Goal: Information Seeking & Learning: Learn about a topic

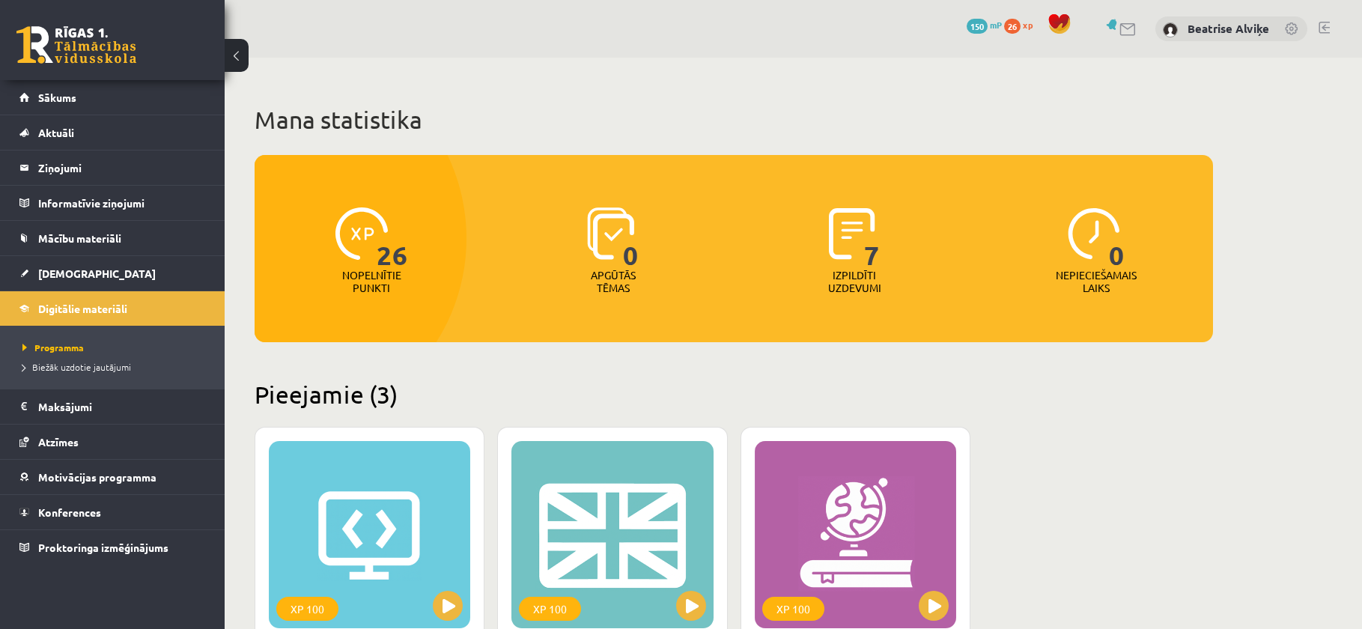
scroll to position [374, 0]
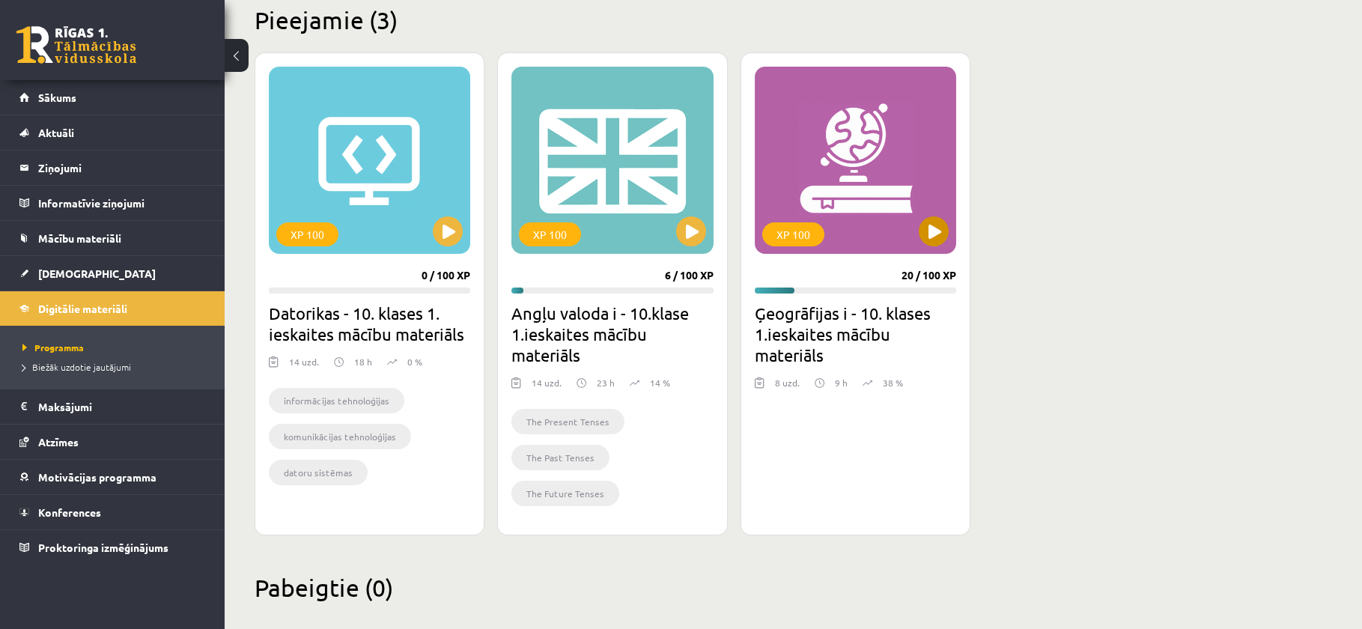
click at [911, 244] on div "XP 100" at bounding box center [855, 160] width 201 height 187
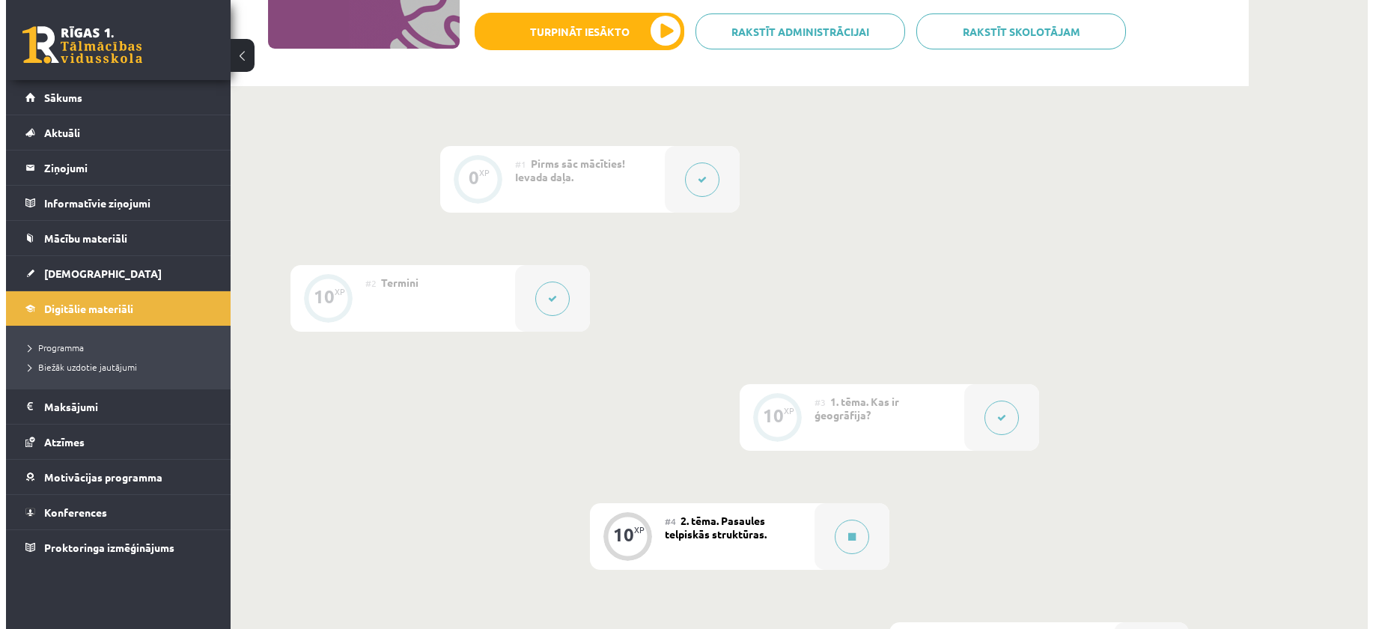
scroll to position [524, 0]
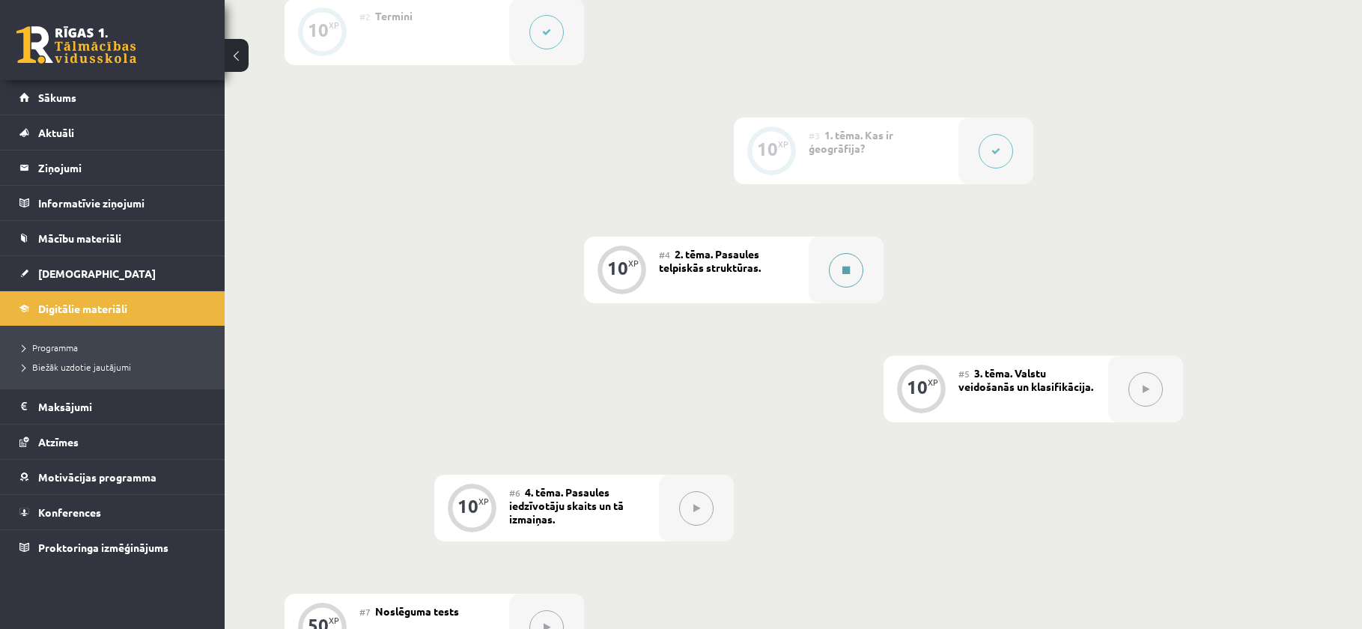
click at [873, 270] on div at bounding box center [846, 270] width 75 height 67
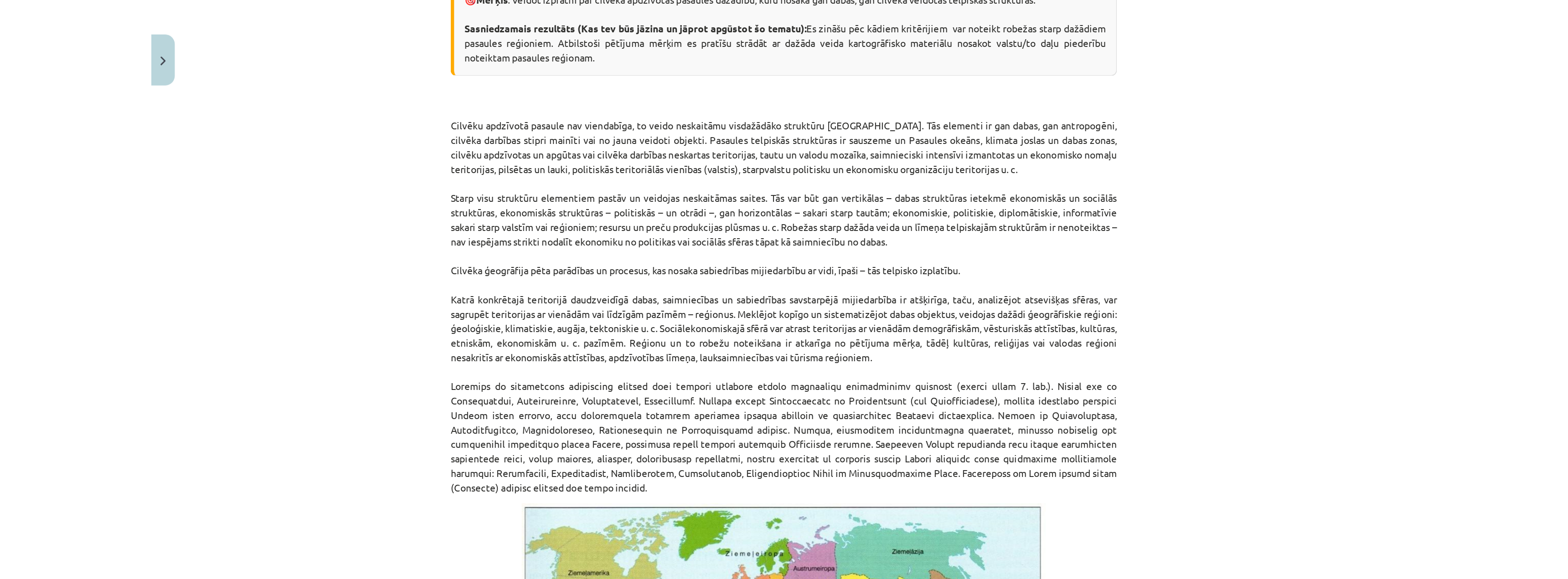
scroll to position [227, 0]
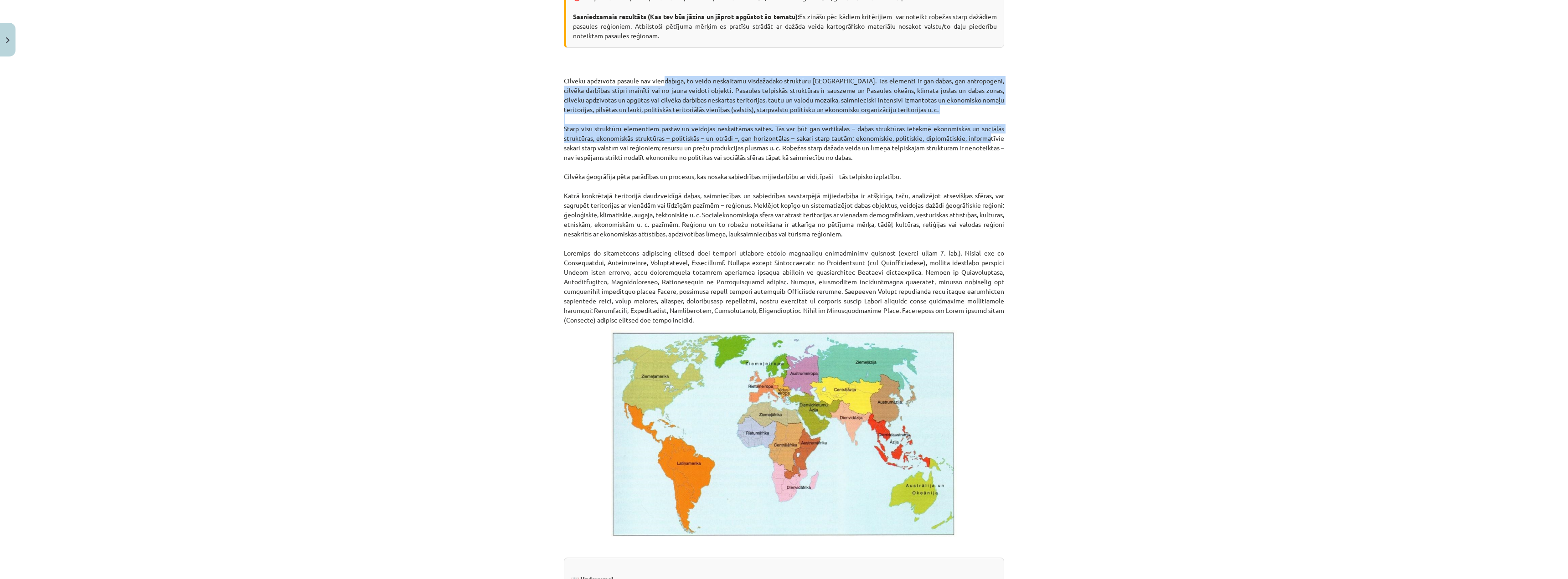
drag, startPoint x: 664, startPoint y: 85, endPoint x: 939, endPoint y: 146, distance: 281.7
click at [836, 139] on p "Cilvēku apdzīvotā pasaule nav viendabīga, to veido neskaitāmu visdažādāko struk…" at bounding box center [783, 191] width 440 height 268
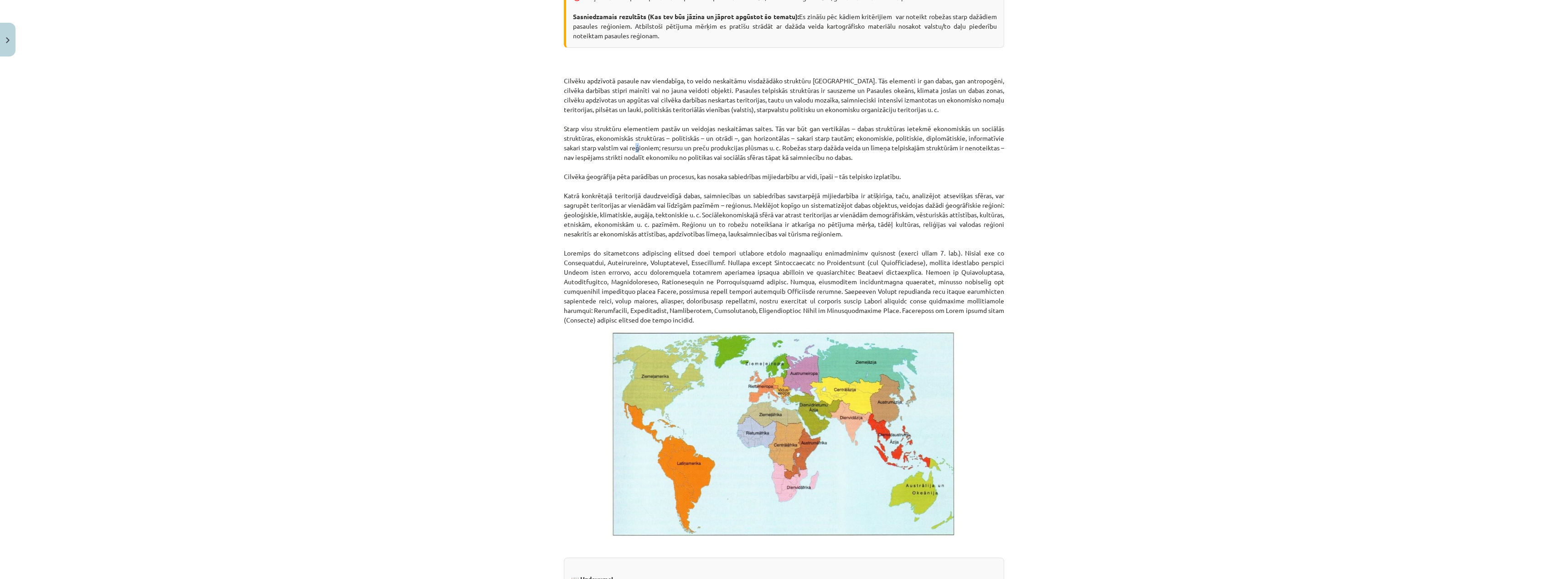
click at [639, 150] on p "Cilvēku apdzīvotā pasaule nav viendabīga, to veido neskaitāmu visdažādāko struk…" at bounding box center [783, 191] width 440 height 268
drag, startPoint x: 585, startPoint y: 171, endPoint x: 707, endPoint y: 166, distance: 122.1
click at [707, 166] on p "Cilvēku apdzīvotā pasaule nav viendabīga, to veido neskaitāmu visdažādāko struk…" at bounding box center [783, 191] width 440 height 268
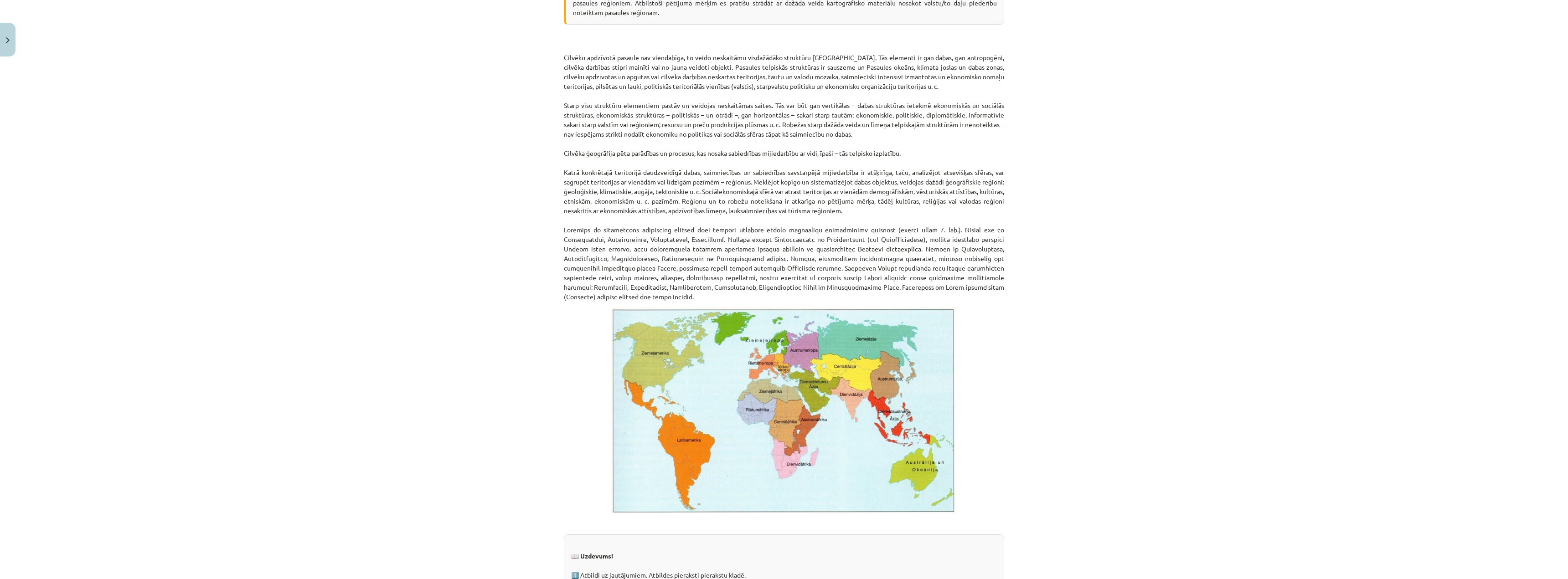
scroll to position [243, 0]
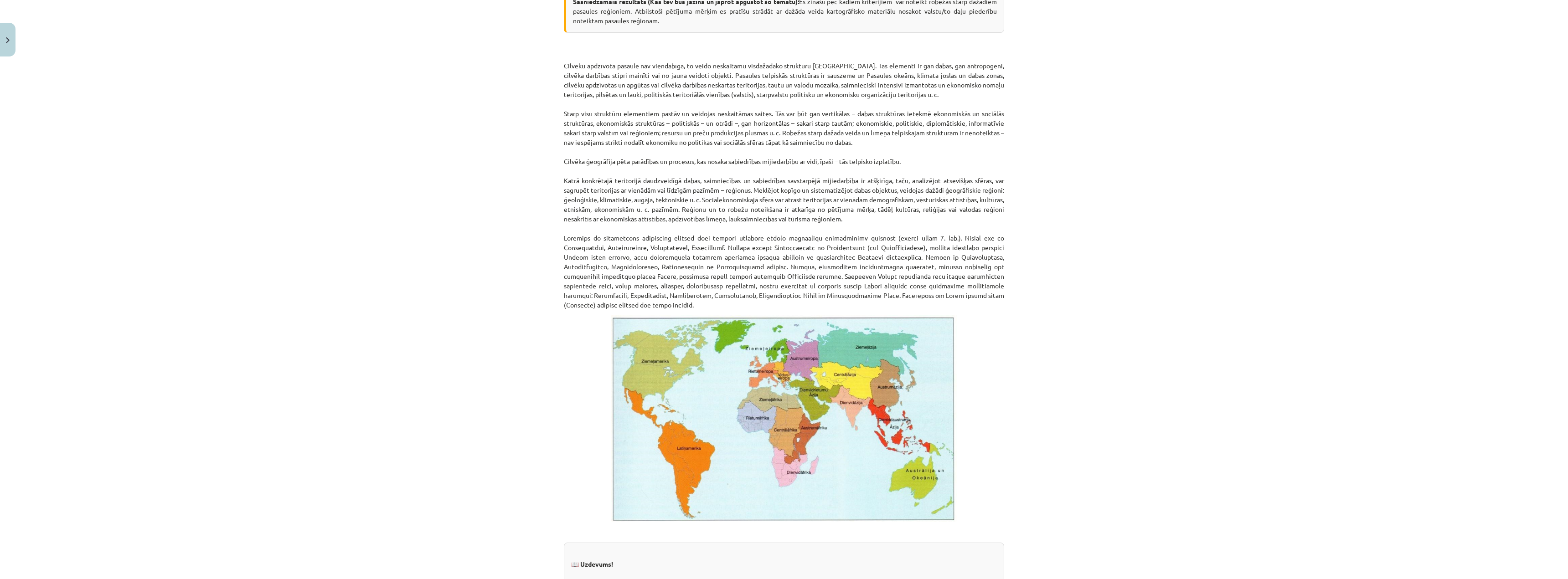
drag, startPoint x: 579, startPoint y: 164, endPoint x: 920, endPoint y: 161, distance: 341.0
click at [836, 161] on p "Cilvēku apdzīvotā pasaule nav viendabīga, to veido neskaitāmu visdažādāko struk…" at bounding box center [783, 176] width 440 height 268
drag, startPoint x: 617, startPoint y: 185, endPoint x: 737, endPoint y: 176, distance: 120.3
click at [737, 175] on p "Cilvēku apdzīvotā pasaule nav viendabīga, to veido neskaitāmu visdažādāko struk…" at bounding box center [783, 176] width 440 height 268
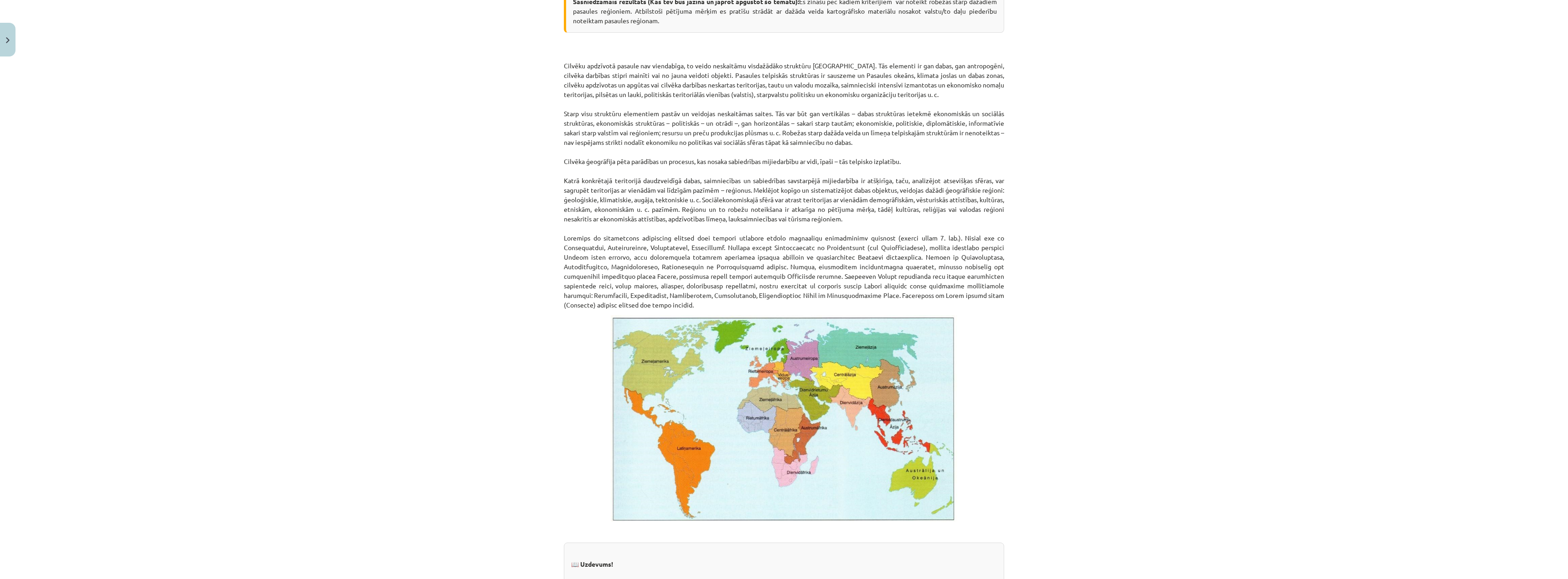
click at [703, 178] on p "Cilvēku apdzīvotā pasaule nav viendabīga, to veido neskaitāmu visdažādāko struk…" at bounding box center [783, 176] width 440 height 268
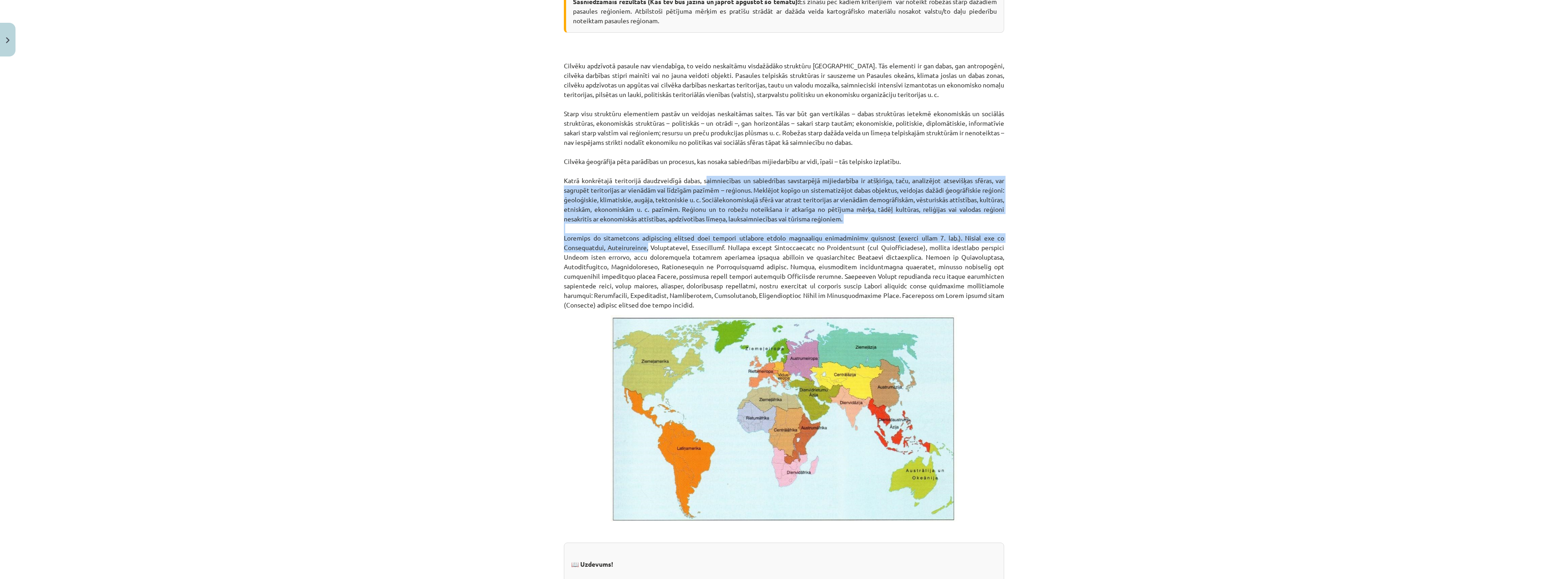
drag, startPoint x: 703, startPoint y: 178, endPoint x: 561, endPoint y: 251, distance: 159.7
click at [564, 251] on p "Cilvēku apdzīvotā pasaule nav viendabīga, to veido neskaitāmu visdažādāko struk…" at bounding box center [783, 176] width 440 height 268
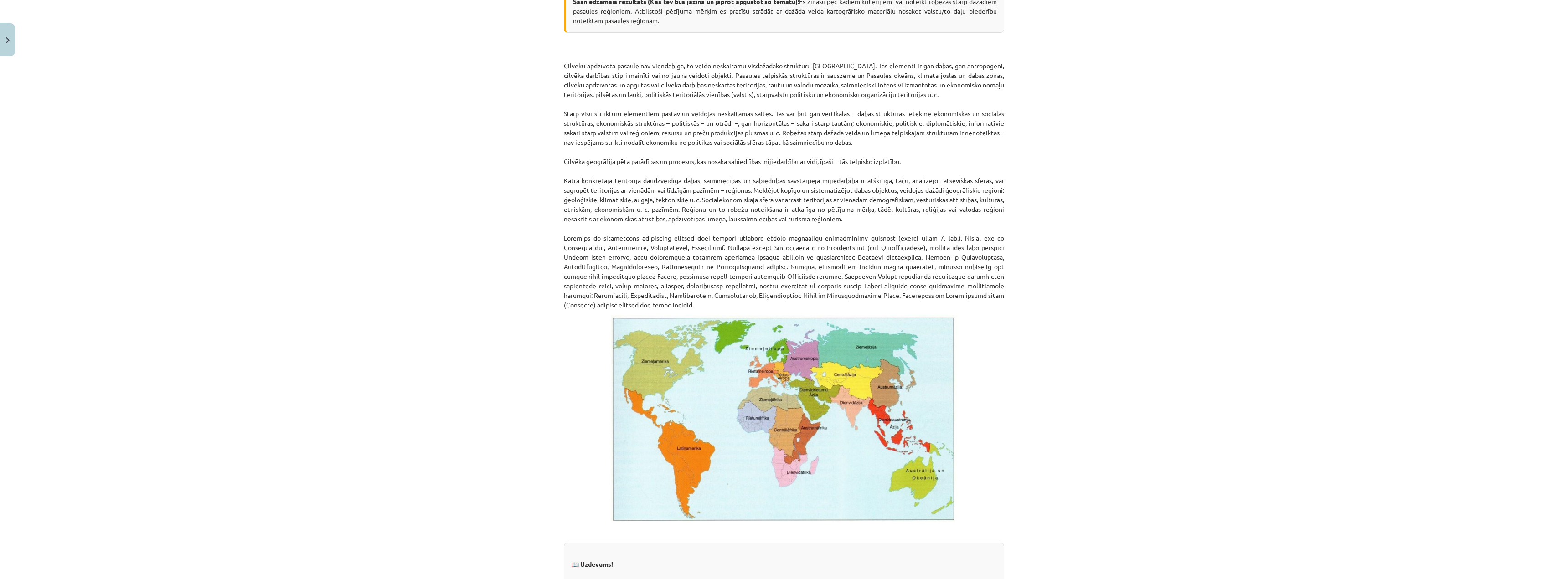
click at [534, 253] on div "Mācību tēma: Ģeogrāfijas i - 10. klases 1.ieskaites mācību materiāls #4 2. tēma…" at bounding box center [784, 290] width 1568 height 579
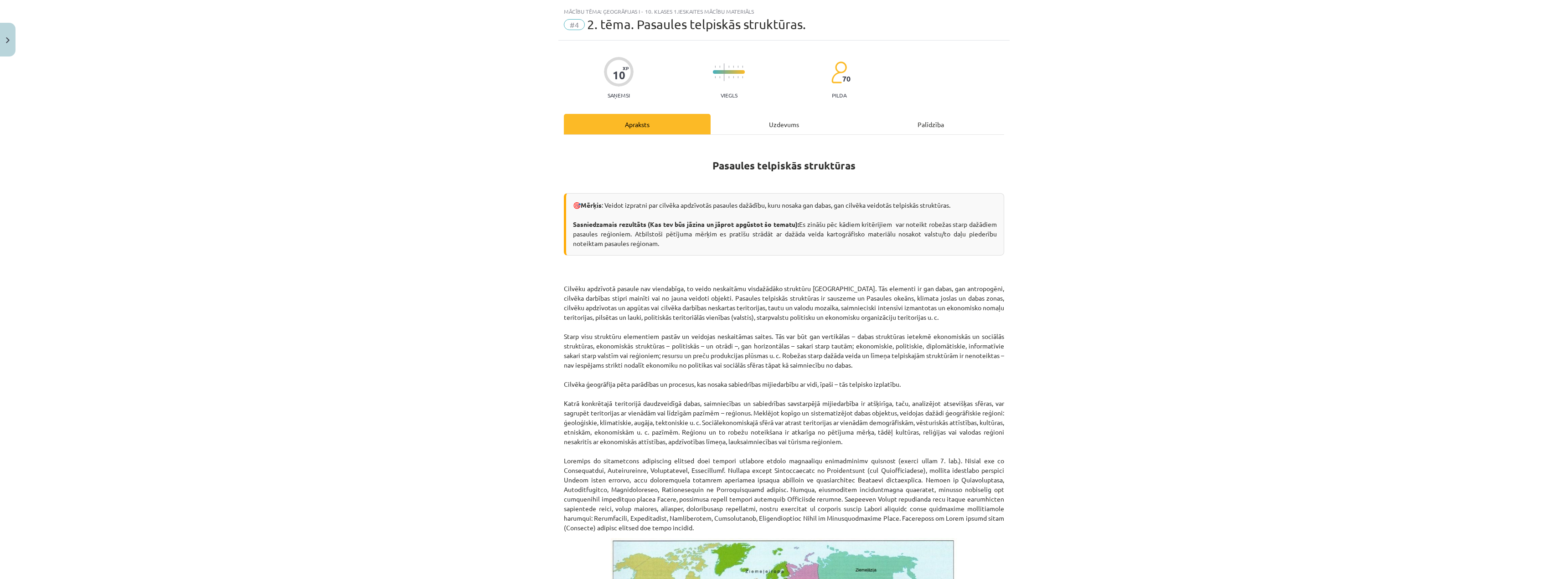
scroll to position [15, 0]
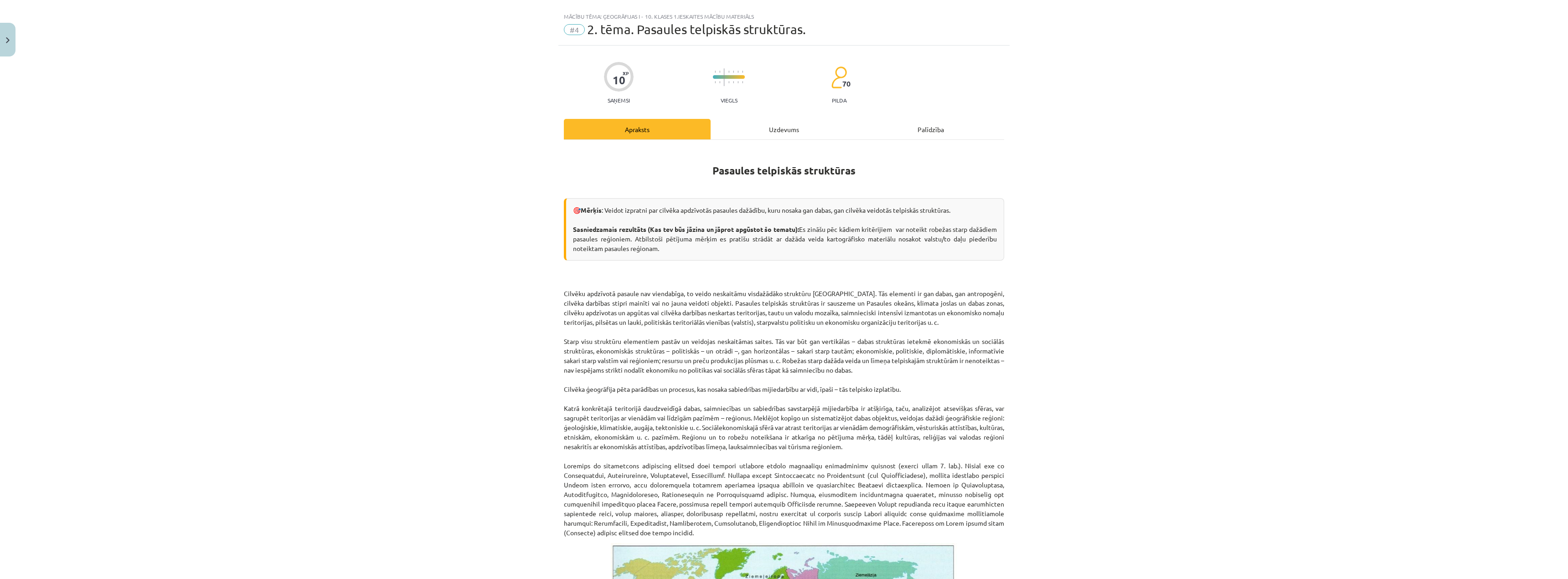
click at [756, 122] on div "Uzdevums" at bounding box center [783, 129] width 147 height 21
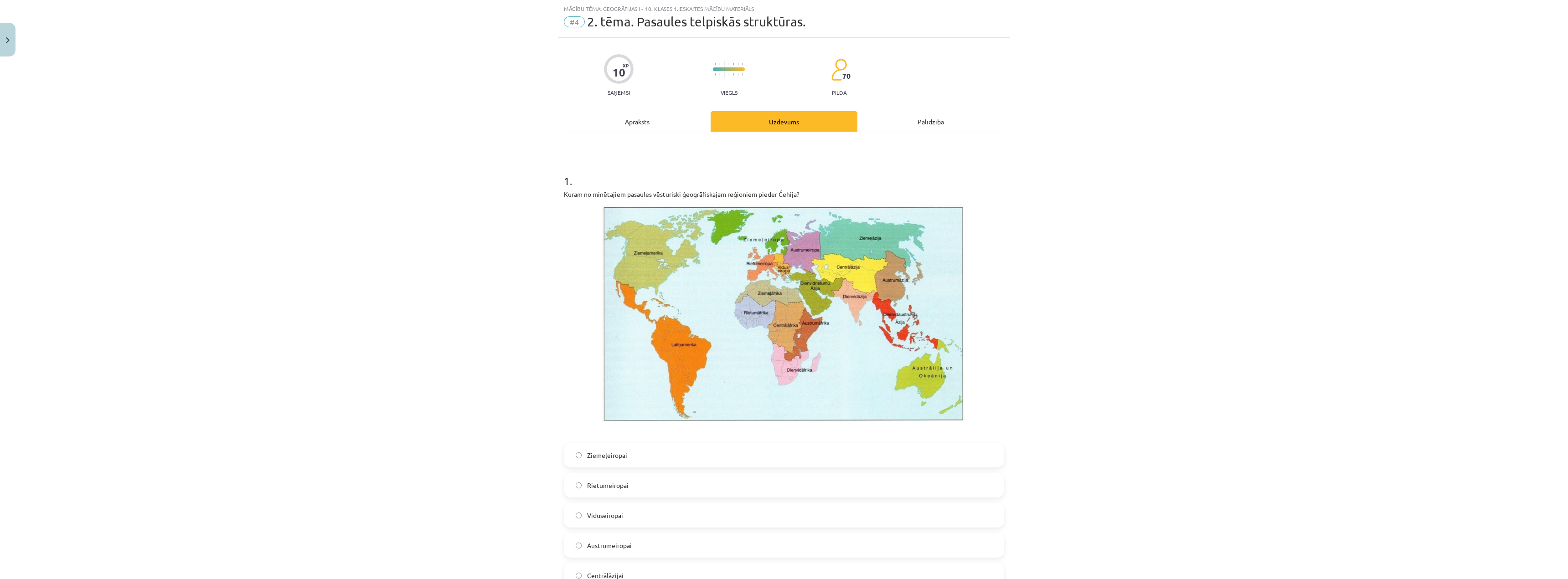
click at [675, 116] on div "Apraksts" at bounding box center [637, 122] width 147 height 21
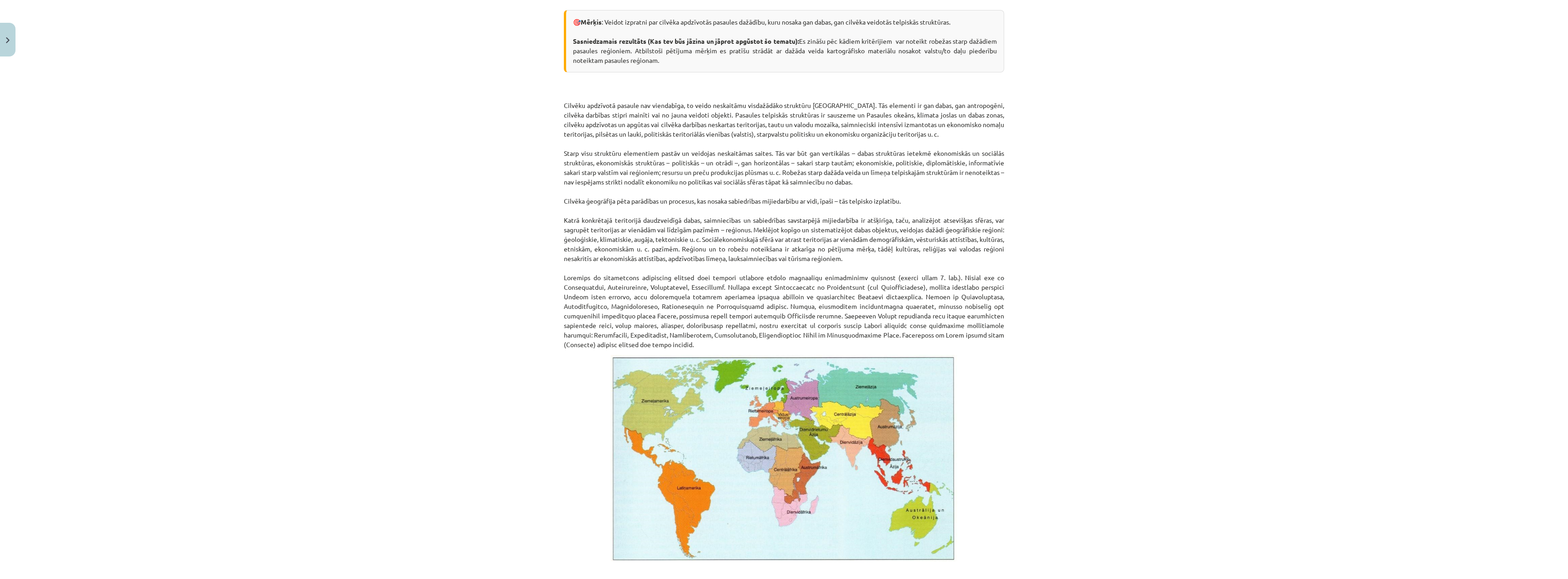
scroll to position [205, 0]
drag, startPoint x: 603, startPoint y: 284, endPoint x: 744, endPoint y: 282, distance: 141.0
click at [743, 281] on p "Cilvēku apdzīvotā pasaule nav viendabīga, to veido neskaitāmu visdažādāko struk…" at bounding box center [783, 213] width 440 height 268
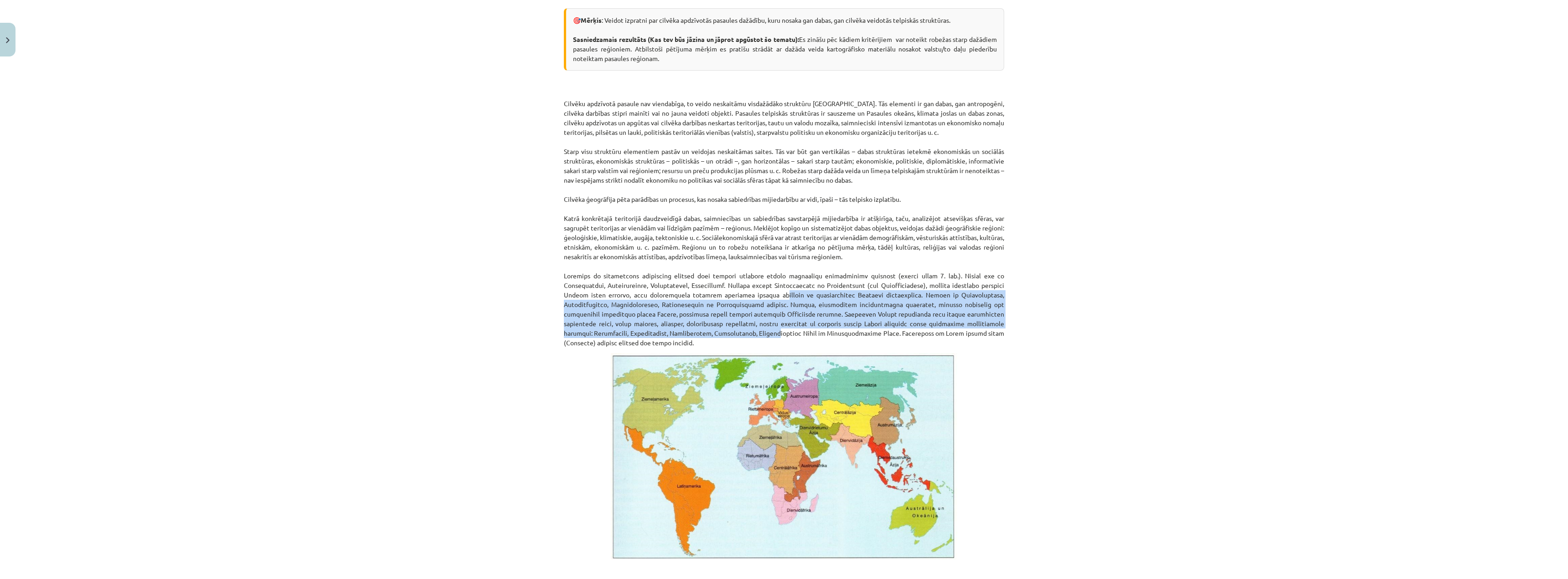
drag, startPoint x: 771, startPoint y: 330, endPoint x: 754, endPoint y: 302, distance: 32.8
click at [768, 327] on p "Cilvēku apdzīvotā pasaule nav viendabīga, to veido neskaitāmu visdažādāko struk…" at bounding box center [783, 213] width 440 height 268
click at [754, 302] on p "Cilvēku apdzīvotā pasaule nav viendabīga, to veido neskaitāmu visdažādāko struk…" at bounding box center [783, 213] width 440 height 268
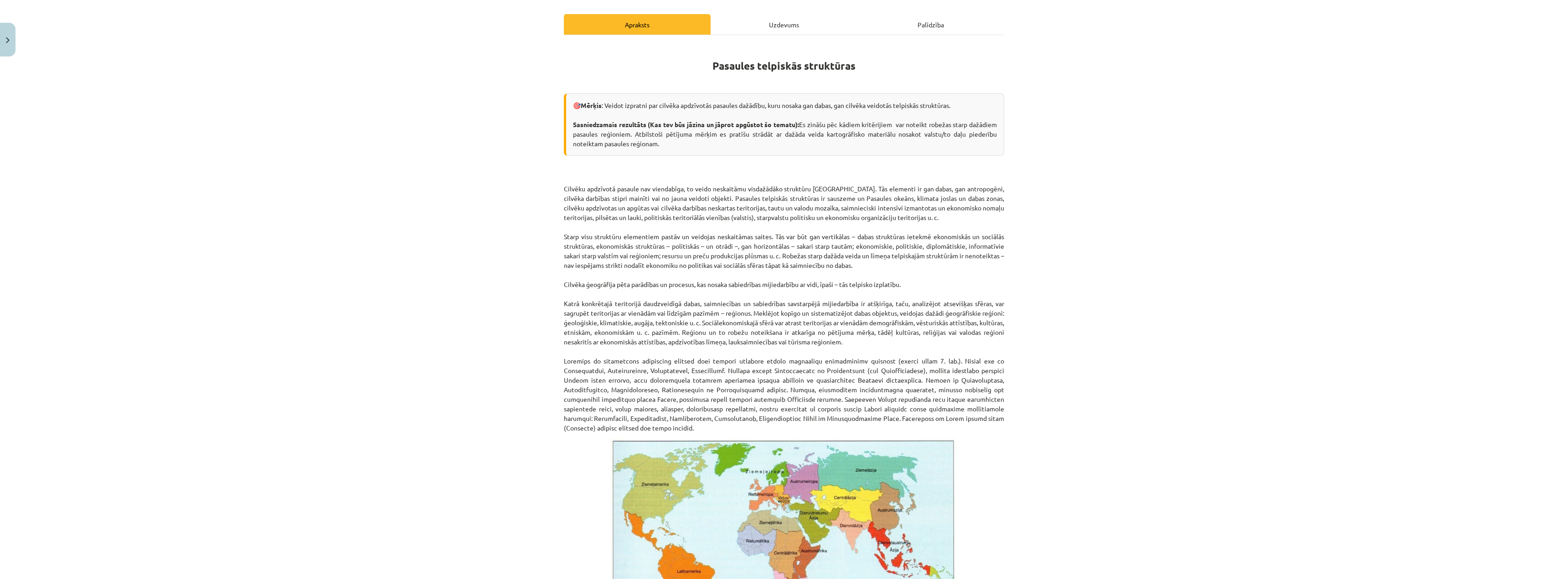
scroll to position [114, 0]
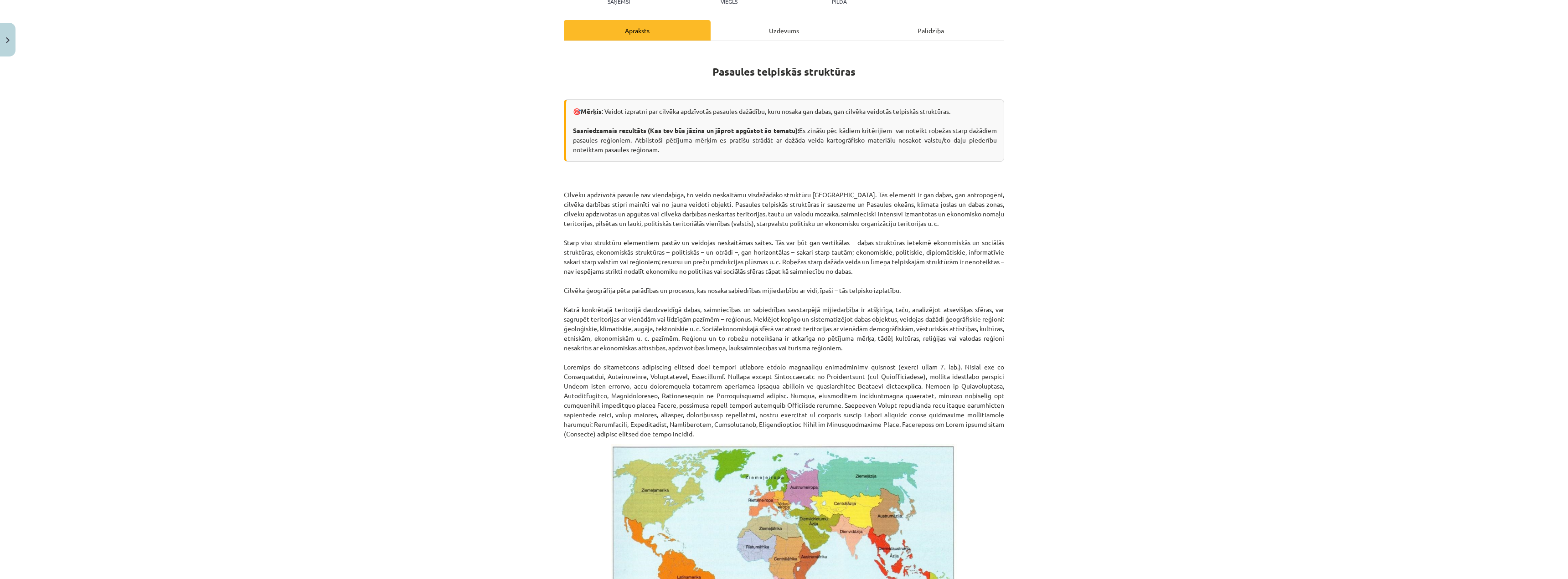
click at [745, 41] on div "Pasaules telpiskās struktūras 🎯 Mērķis : Veidot izpratni par cilvēka apdzīvotās…" at bounding box center [783, 583] width 440 height 1086
click at [753, 33] on div "Uzdevums" at bounding box center [783, 30] width 147 height 21
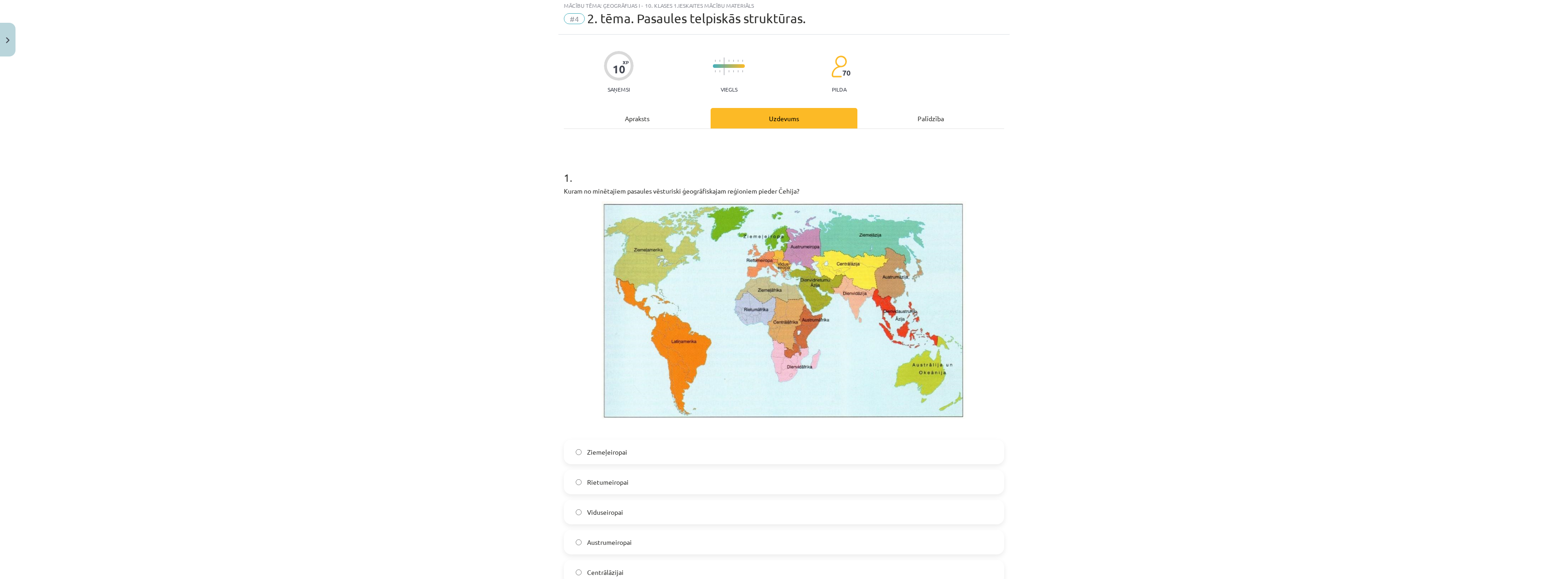
scroll to position [23, 0]
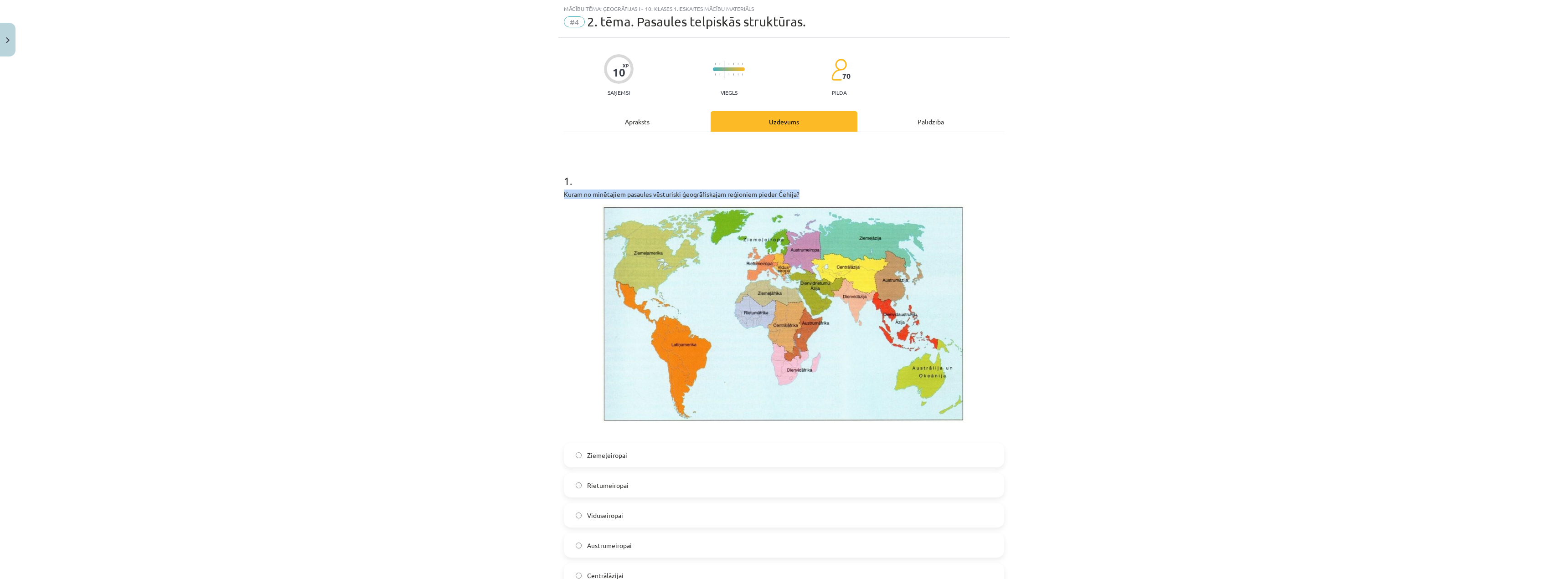
drag, startPoint x: 651, startPoint y: 187, endPoint x: 865, endPoint y: 194, distance: 214.1
click at [812, 193] on div "1 . Kuram no minētajiem pasaules vēsturiski ģeogrāfiskajam reģioniem pieder Čeh…" at bounding box center [783, 373] width 440 height 429
click at [836, 176] on h1 "1 ." at bounding box center [783, 173] width 440 height 28
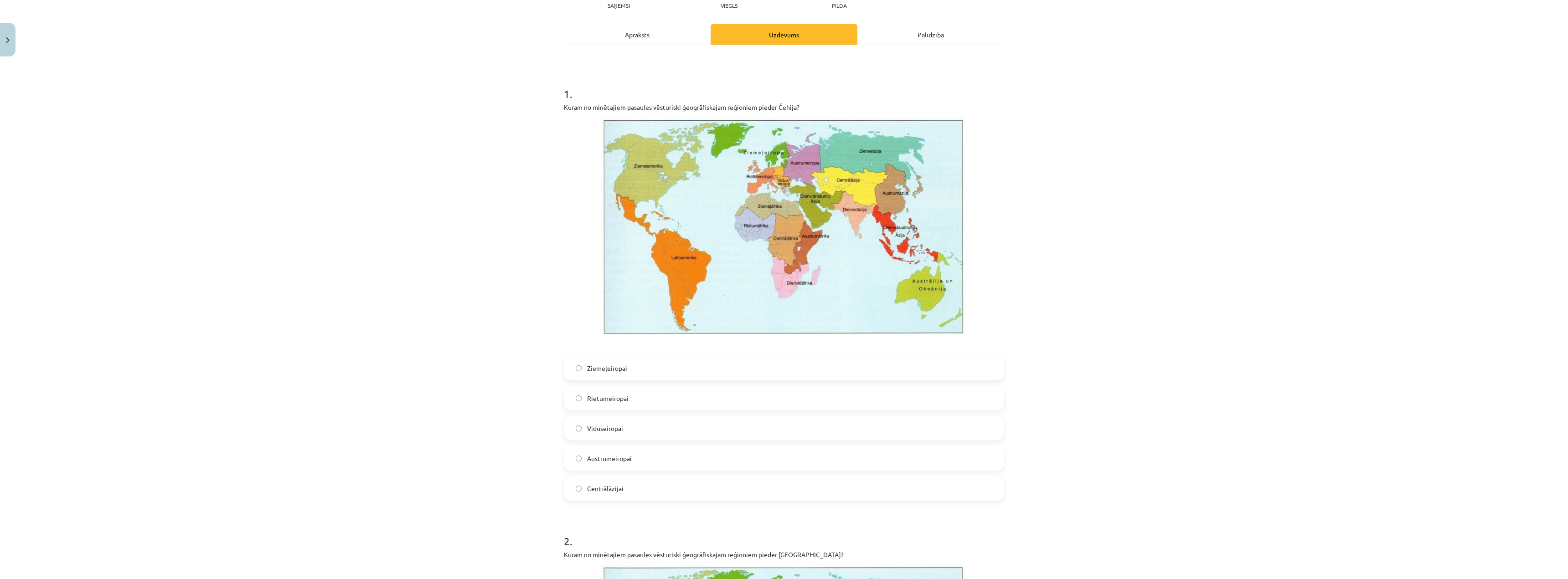
scroll to position [114, 0]
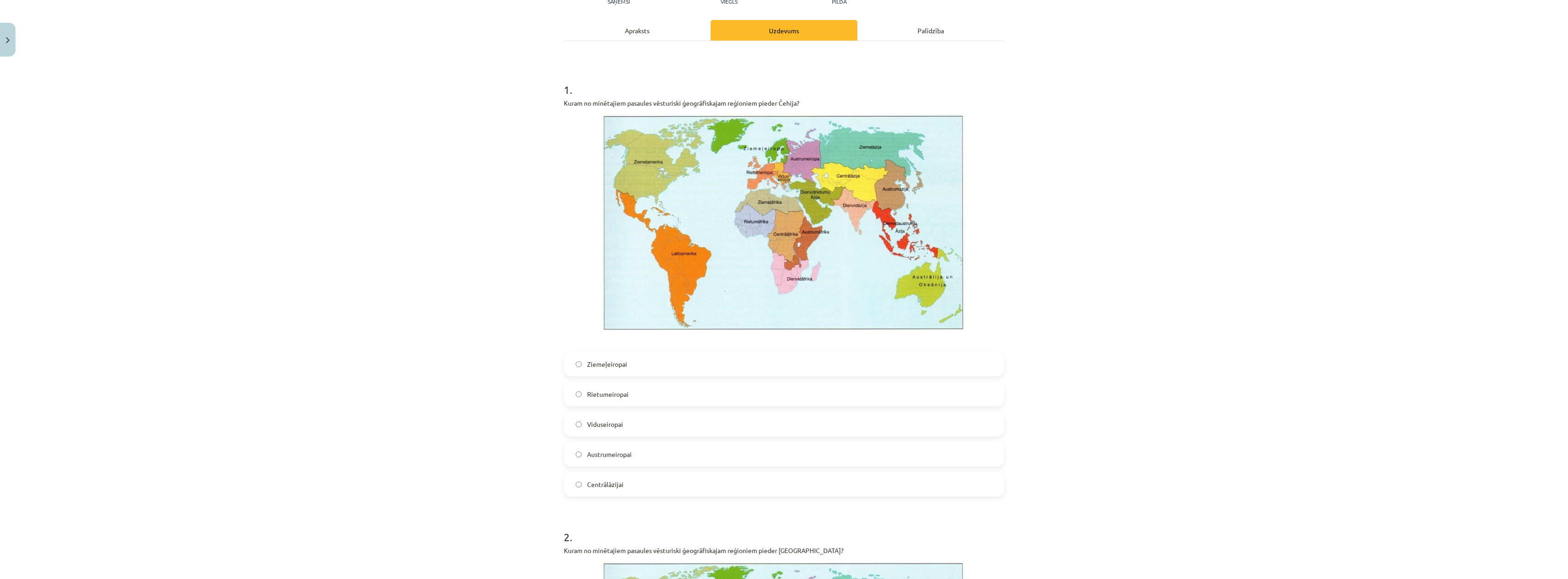
click at [754, 181] on img at bounding box center [783, 222] width 365 height 218
click at [611, 382] on span "Viduseiropai" at bounding box center [605, 425] width 36 height 10
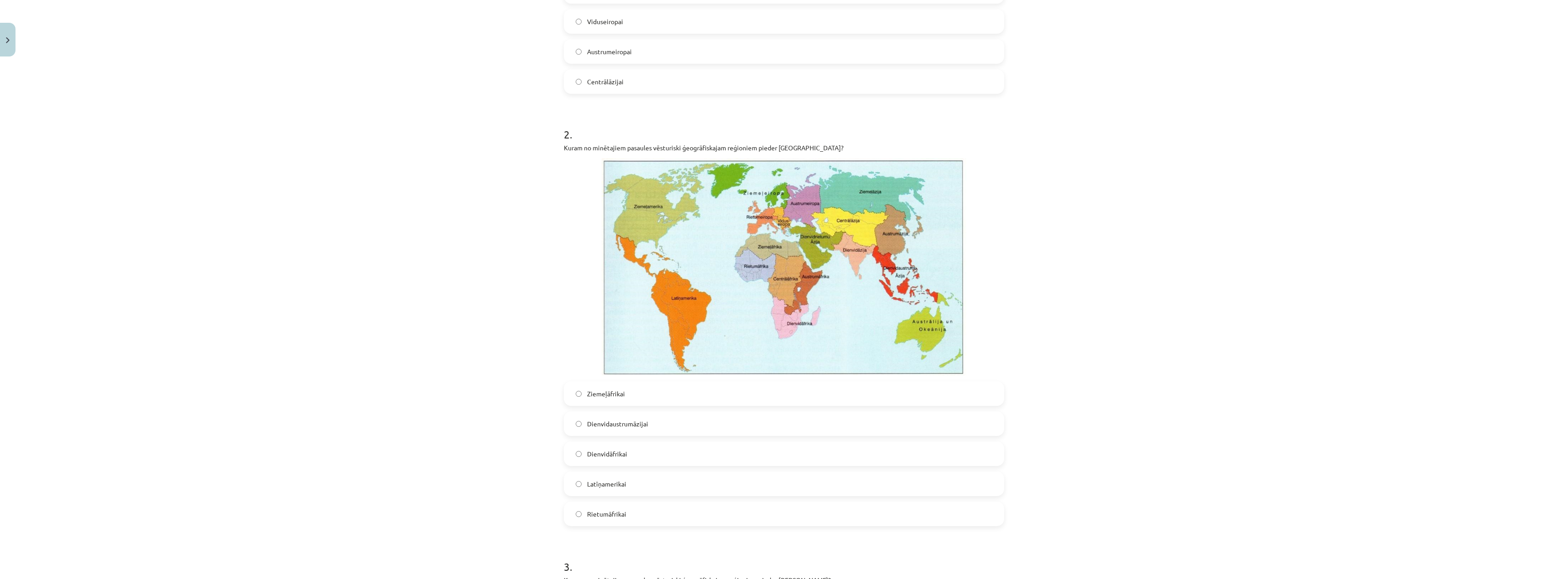
scroll to position [524, 0]
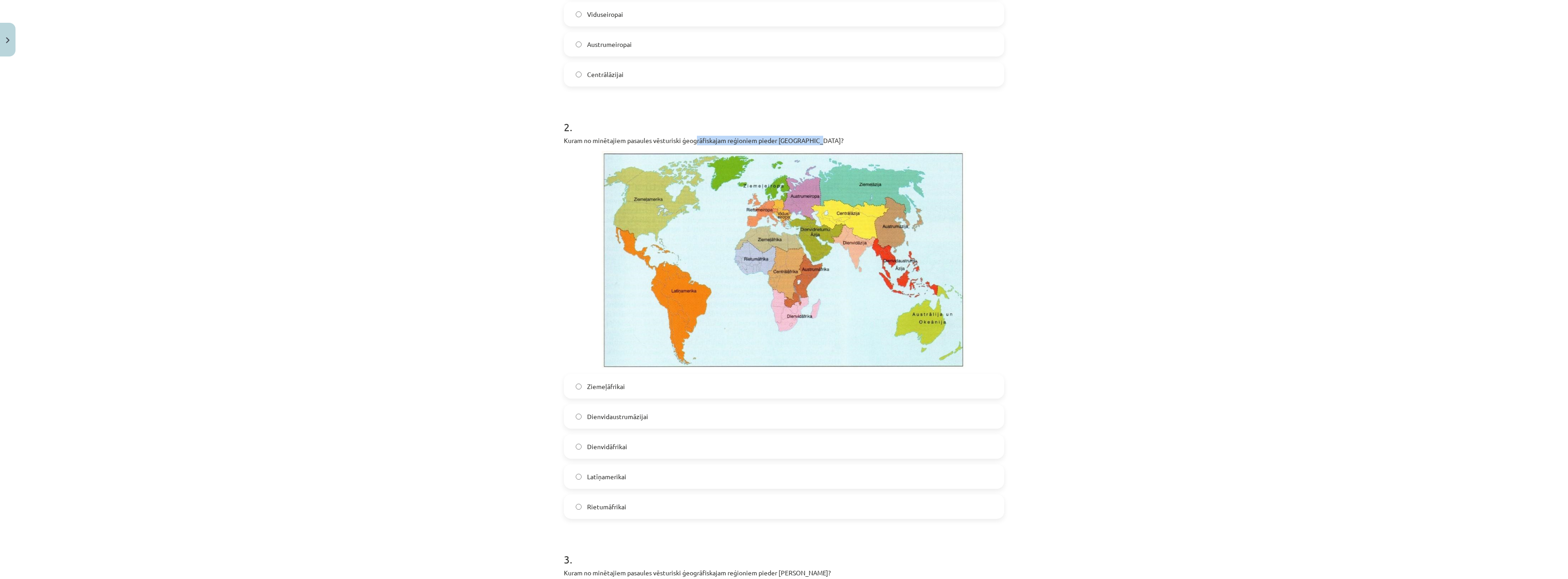
drag, startPoint x: 695, startPoint y: 139, endPoint x: 828, endPoint y: 134, distance: 133.1
click at [828, 134] on div "2 . Kuram no minētajiem pasaules vēsturiski ģeogrāfiskajam reģioniem pieder Mad…" at bounding box center [783, 311] width 440 height 414
click at [836, 136] on p "Kuram no minētajiem pasaules vēsturiski ģeogrāfiskajam reģioniem pieder Madagas…" at bounding box center [783, 140] width 440 height 10
click at [611, 382] on span "Dienvidāfrikai" at bounding box center [607, 446] width 40 height 10
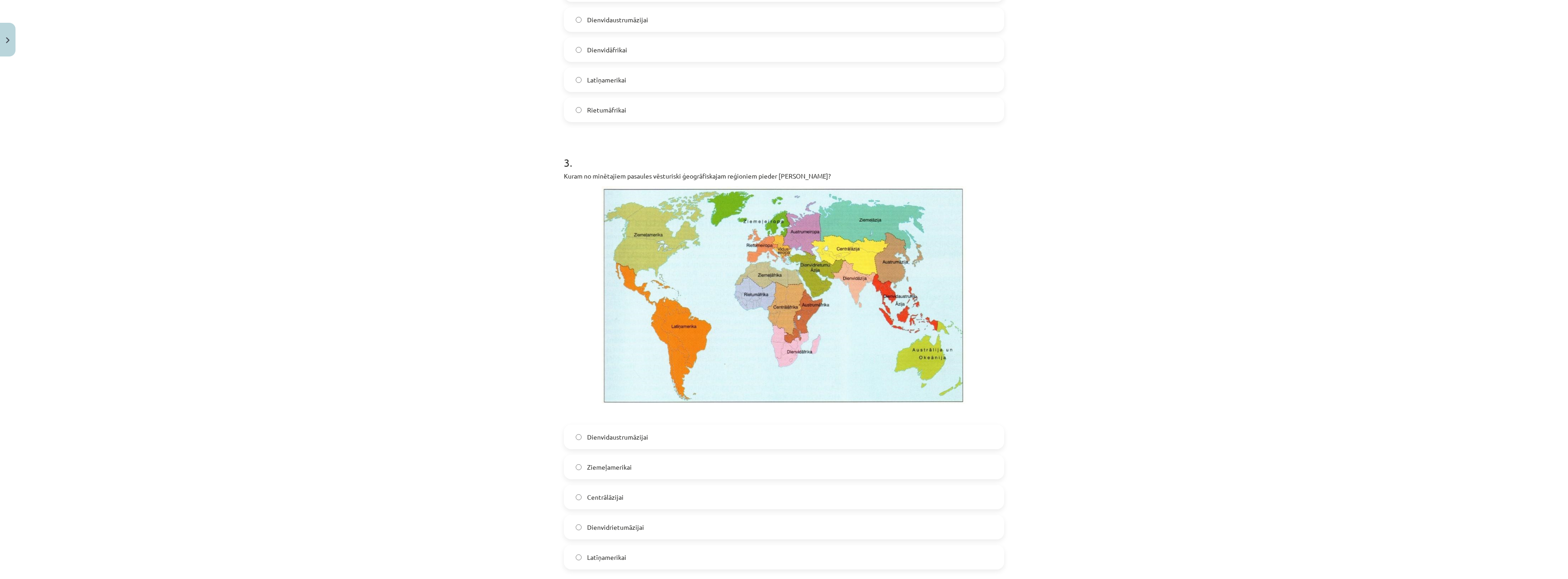
scroll to position [934, 0]
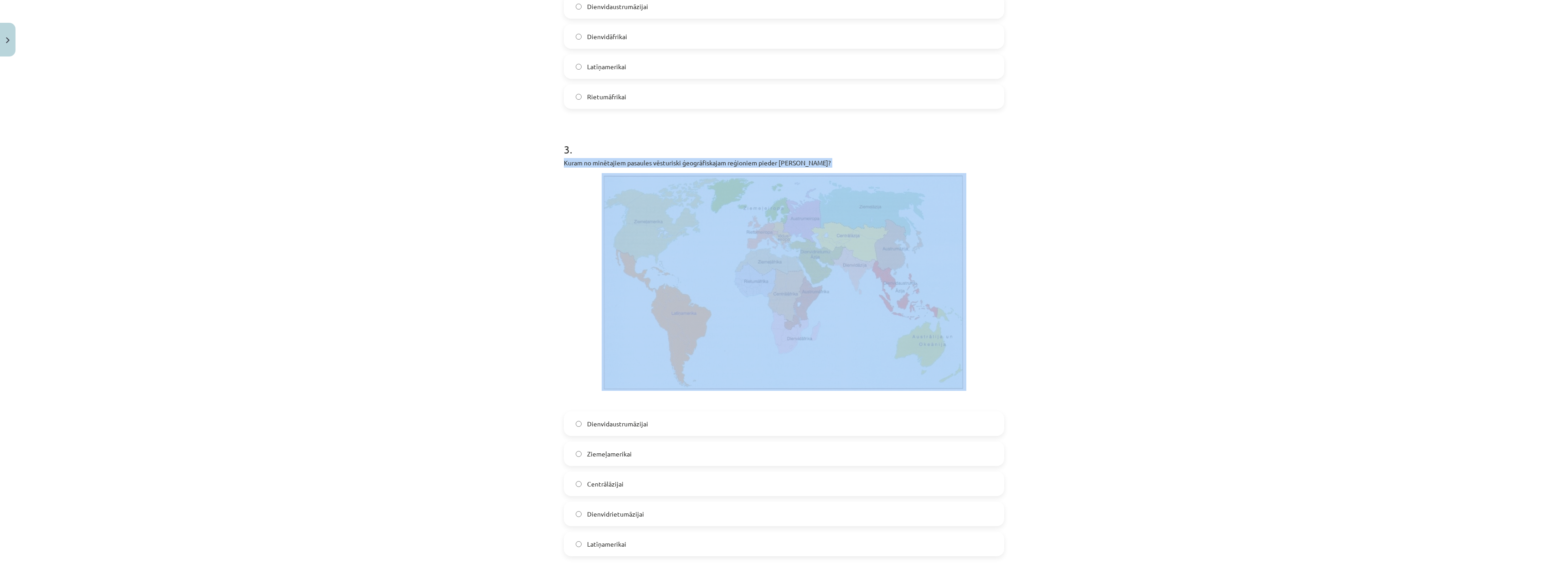
drag, startPoint x: 694, startPoint y: 170, endPoint x: 825, endPoint y: 147, distance: 133.0
click at [788, 152] on div "3 . Kuram no minētajiem pasaules vēsturiski ģeogrāfiskajam reģioniem pieder Irā…" at bounding box center [783, 341] width 440 height 429
click at [825, 147] on h1 "3 ." at bounding box center [783, 141] width 440 height 28
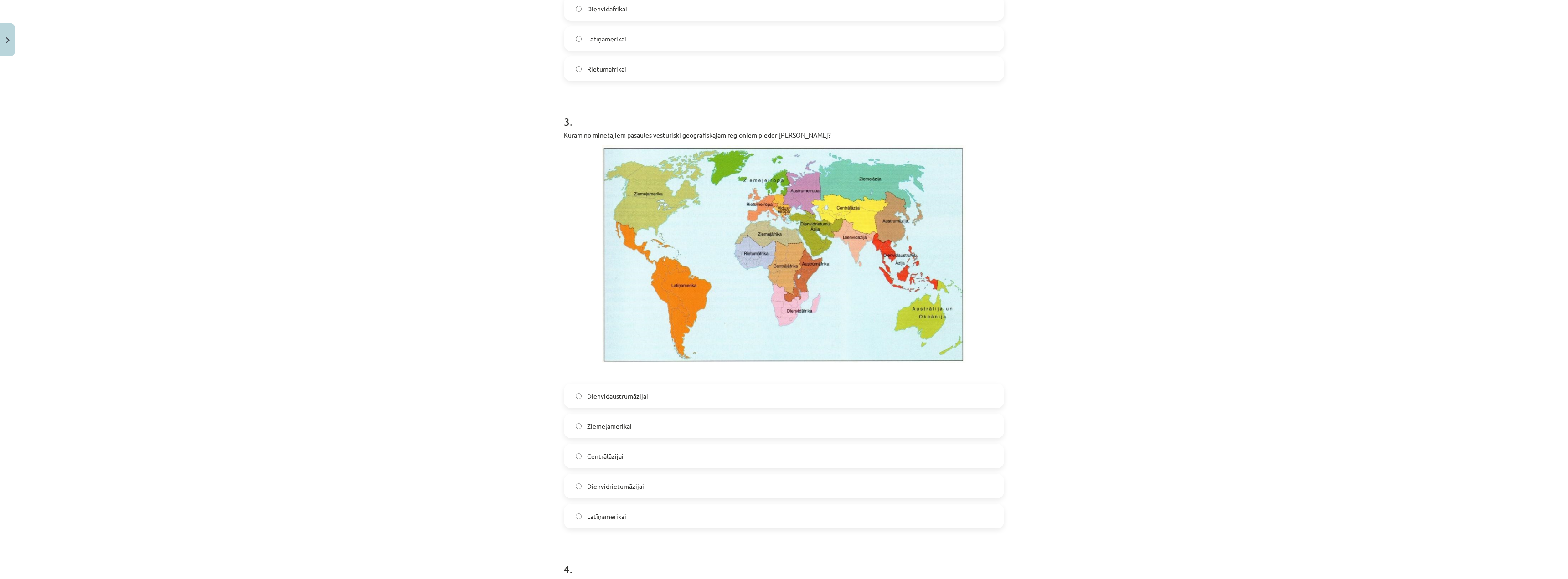
scroll to position [1025, 0]
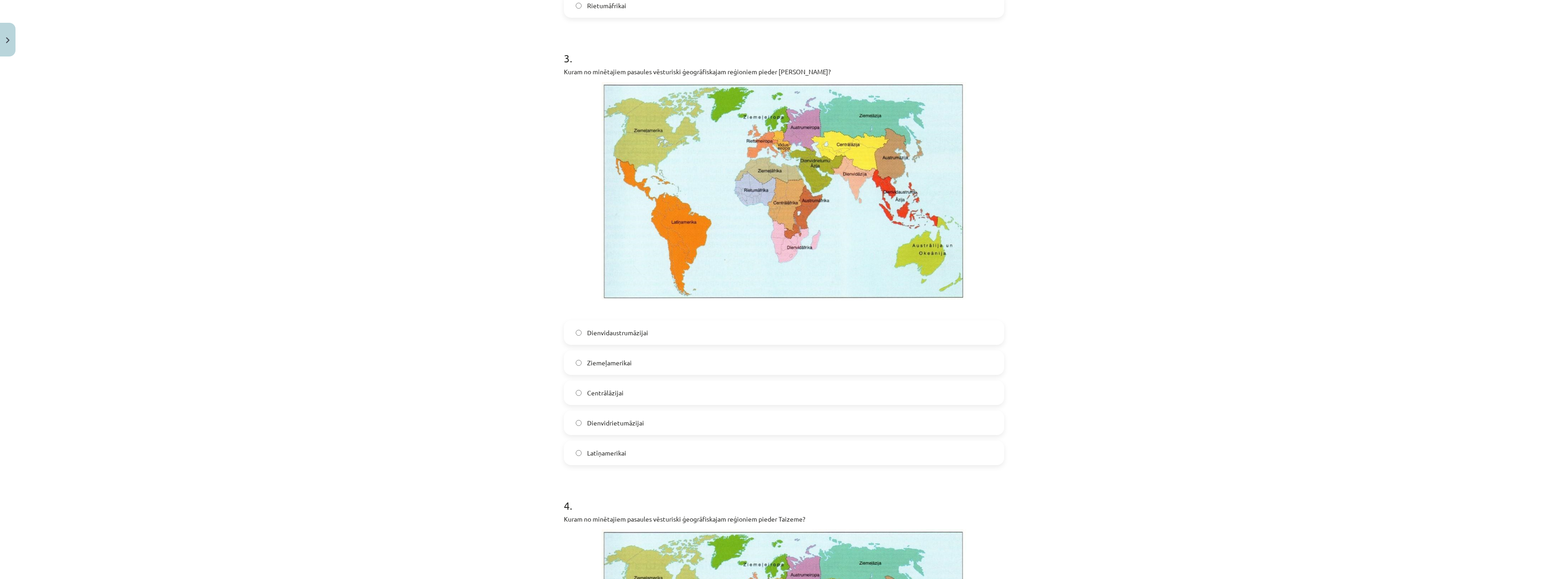
click at [654, 382] on label "Dienvidrietumāzijai" at bounding box center [784, 422] width 438 height 23
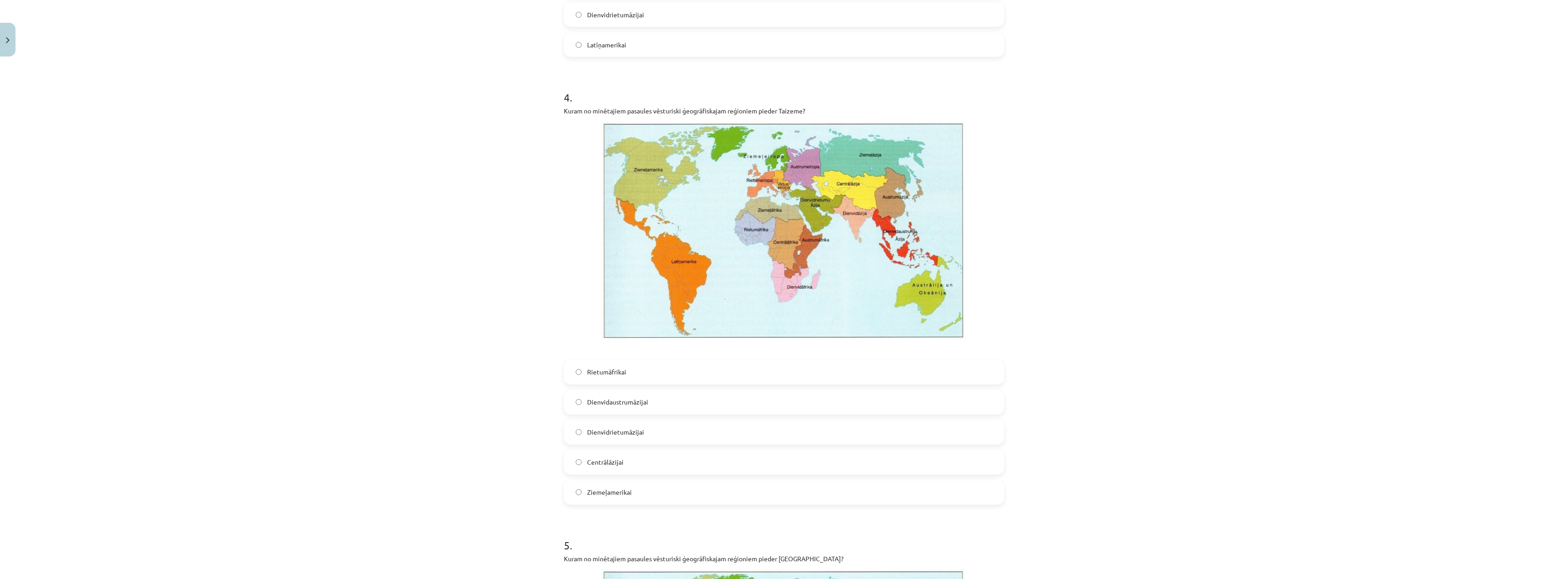
scroll to position [1435, 0]
click at [658, 382] on label "Dienvidaustrumāzijai" at bounding box center [784, 400] width 438 height 23
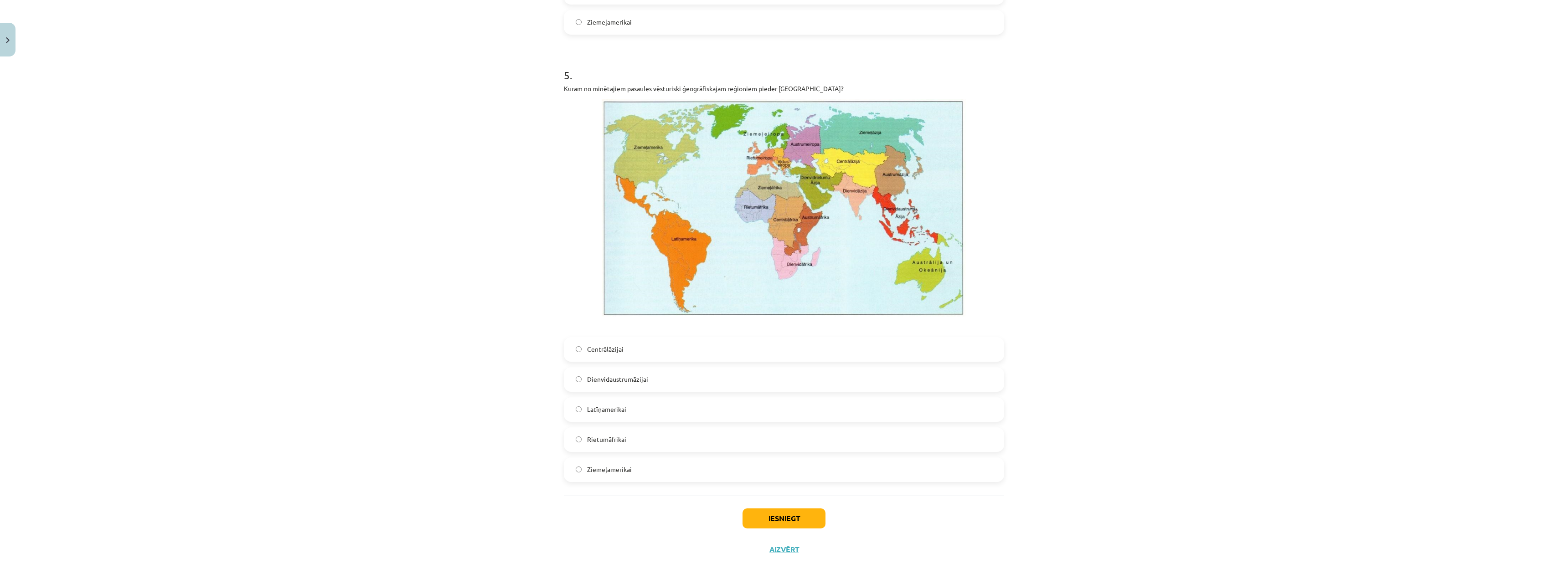
scroll to position [1912, 0]
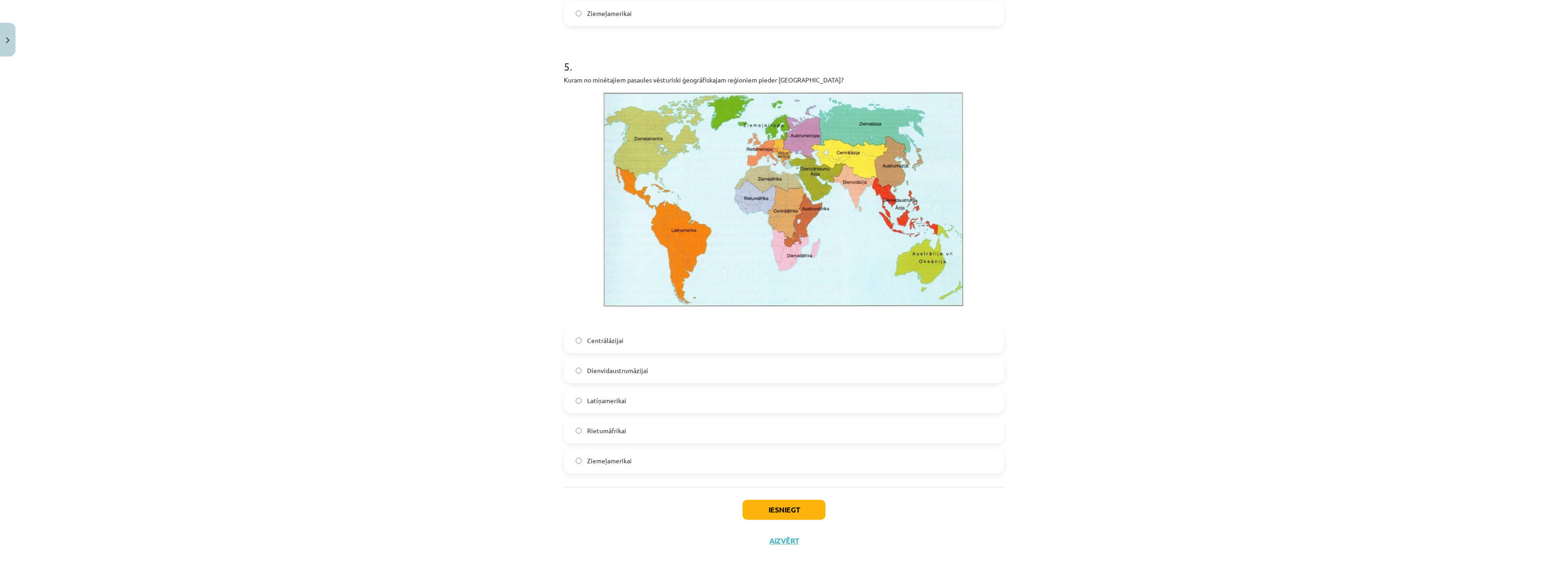
click at [621, 382] on span "Latīņamerikai" at bounding box center [607, 401] width 39 height 10
click at [799, 382] on button "Iesniegt" at bounding box center [784, 509] width 83 height 20
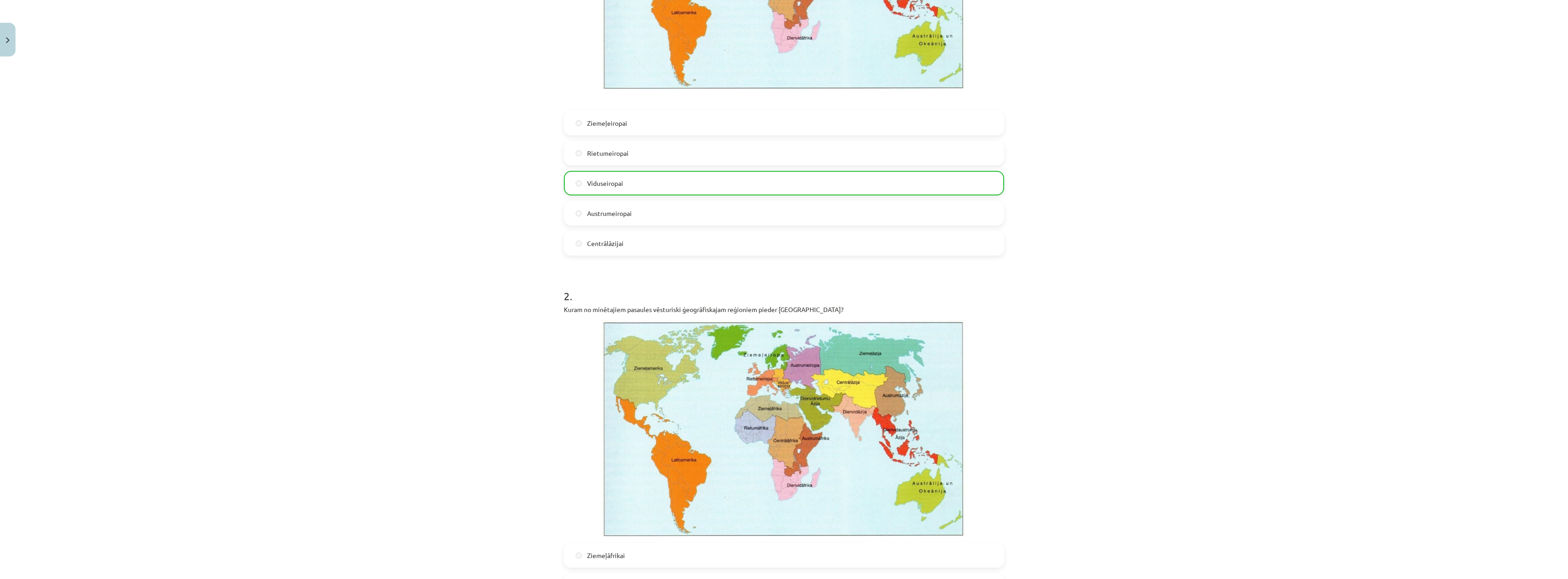
scroll to position [1940, 0]
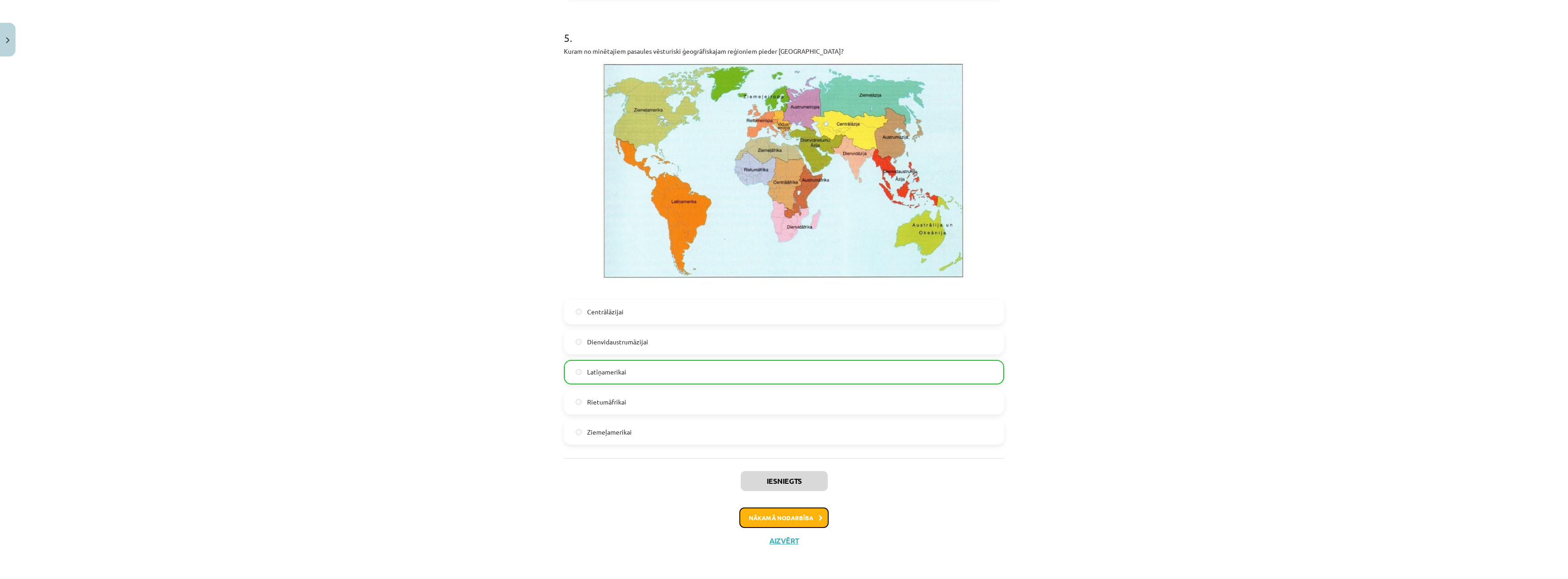
click at [808, 382] on button "Nākamā nodarbība" at bounding box center [784, 518] width 89 height 21
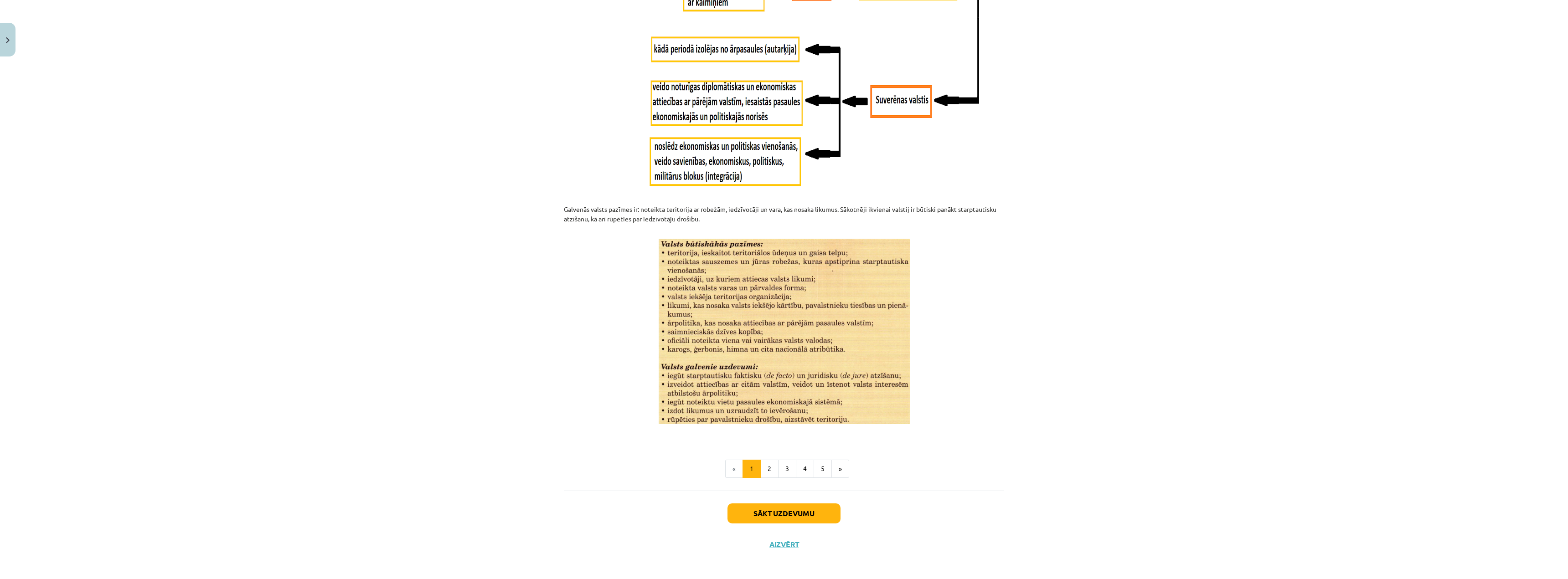
scroll to position [951, 0]
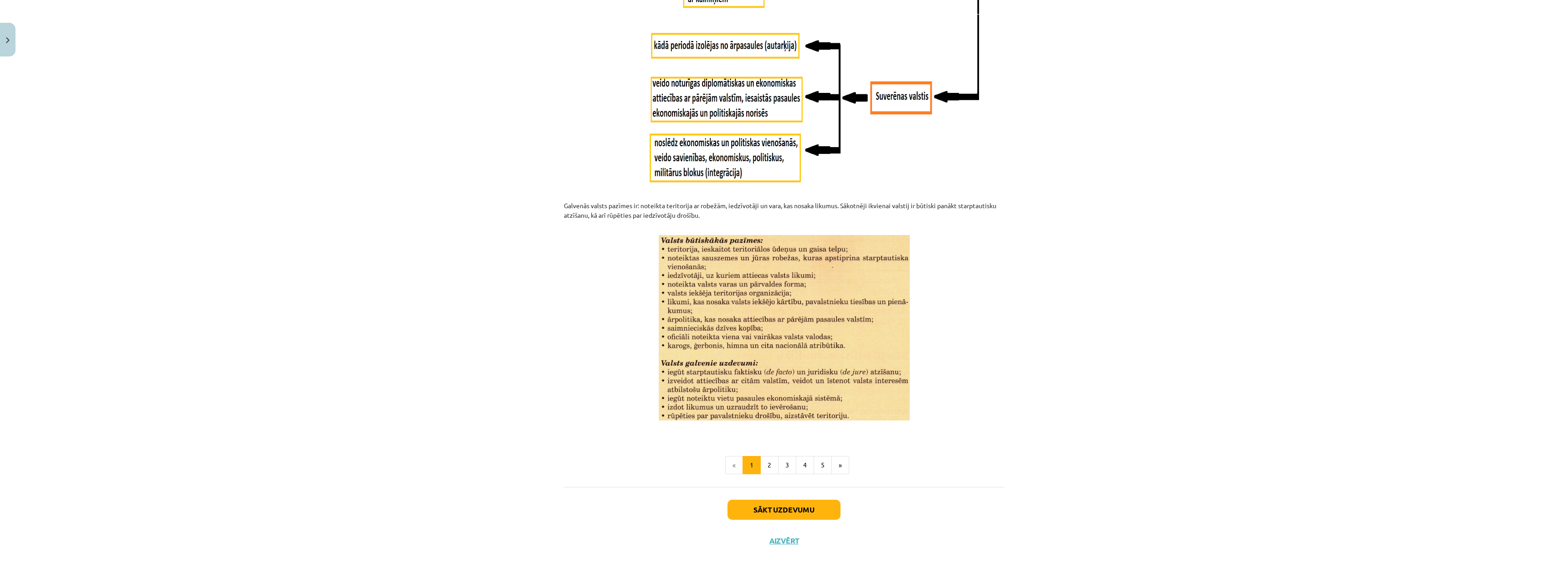
click at [836, 268] on img at bounding box center [784, 327] width 251 height 185
click at [601, 299] on p at bounding box center [783, 327] width 440 height 185
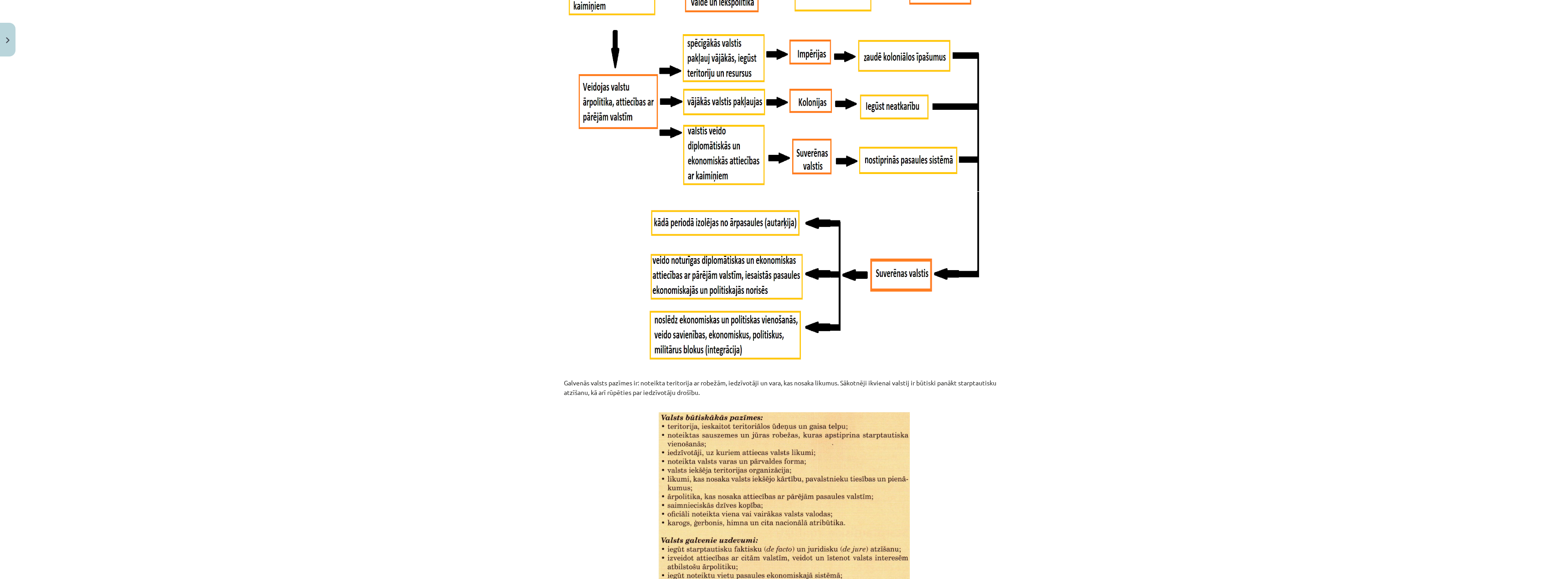
scroll to position [300, 0]
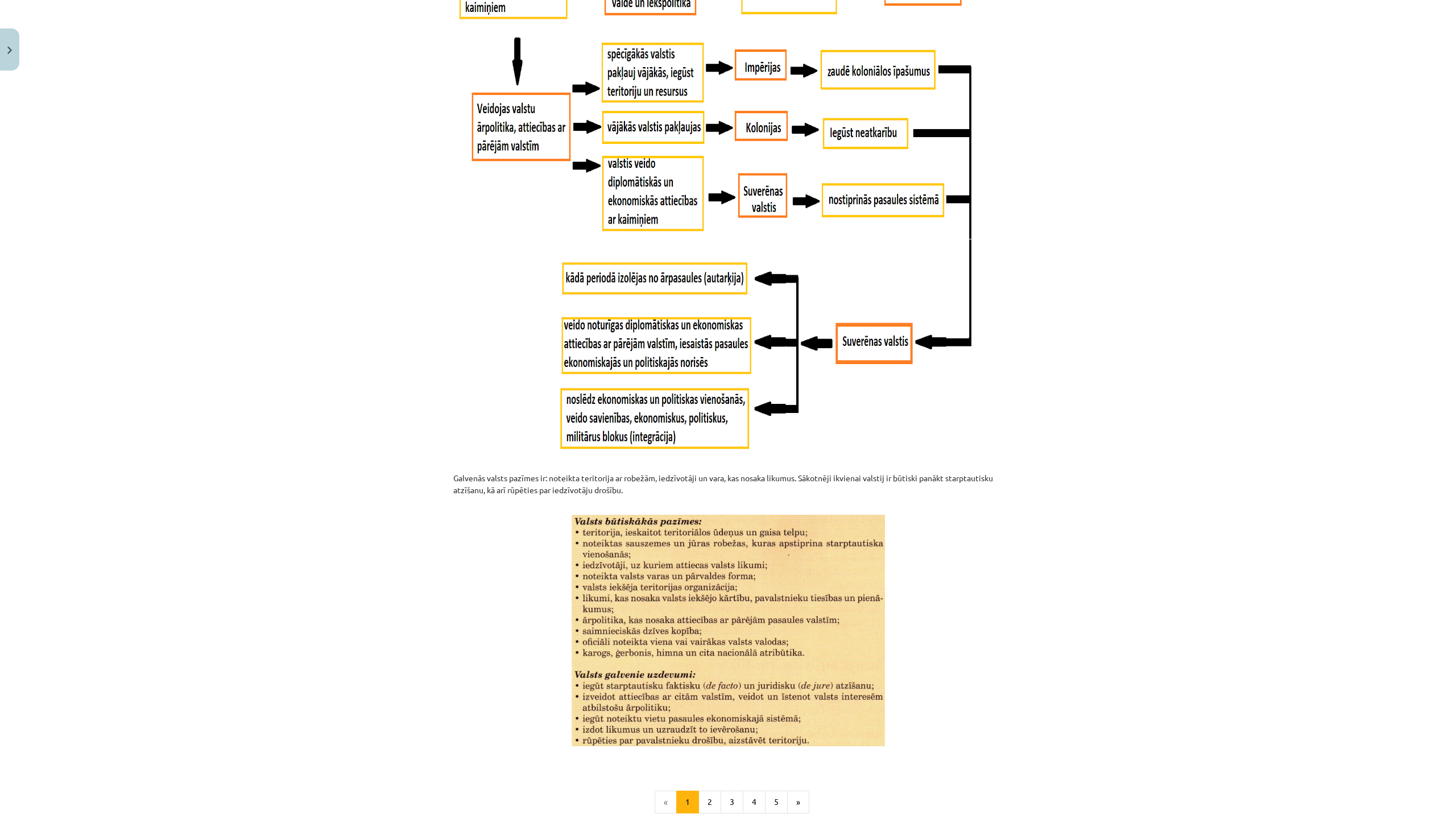
click at [1043, 121] on div "Mācību tēma: Ģeogrāfijas i - 10. klases 1.ieskaites mācību materiāls #5 3. tēma…" at bounding box center [728, 407] width 1456 height 814
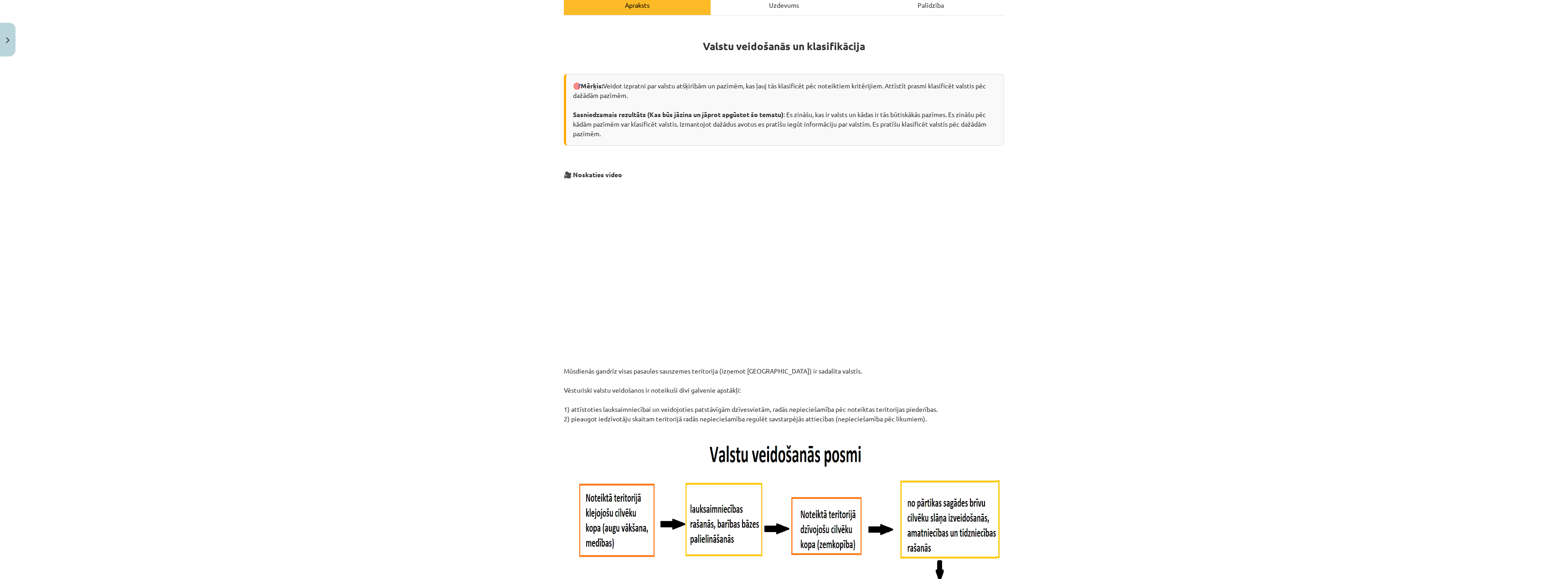
scroll to position [0, 0]
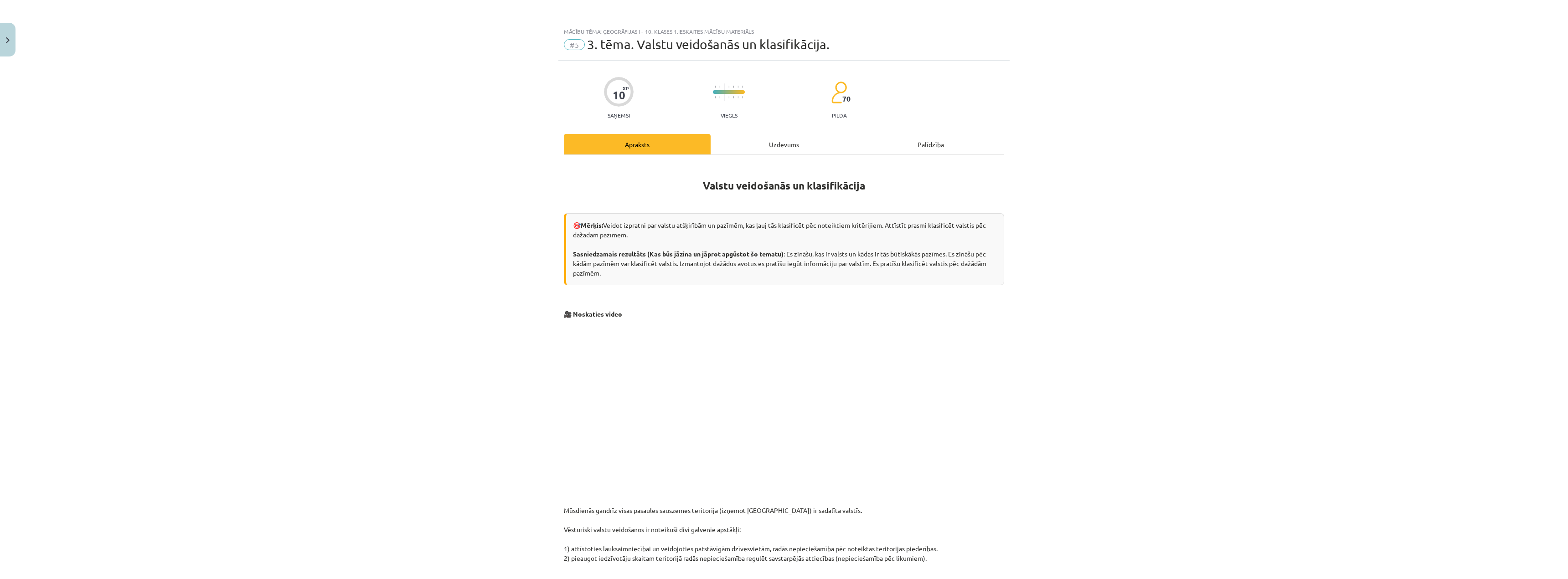
click at [744, 139] on div "Uzdevums" at bounding box center [783, 144] width 147 height 21
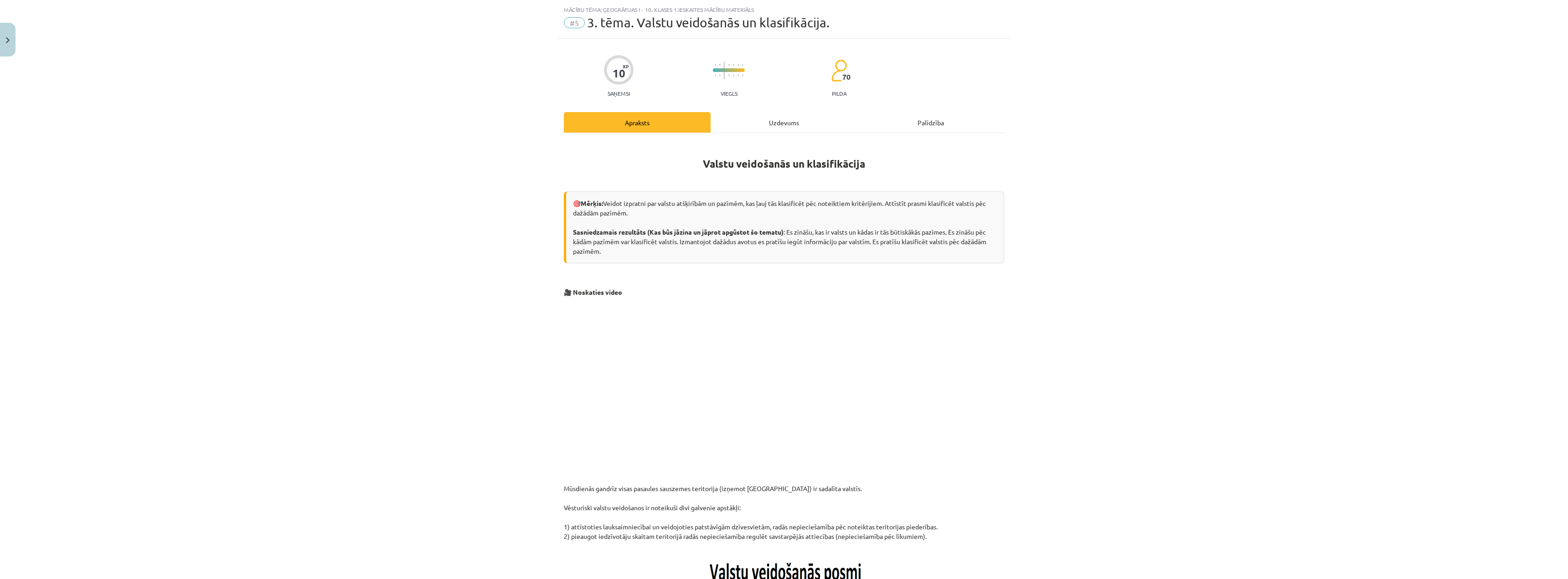
scroll to position [23, 0]
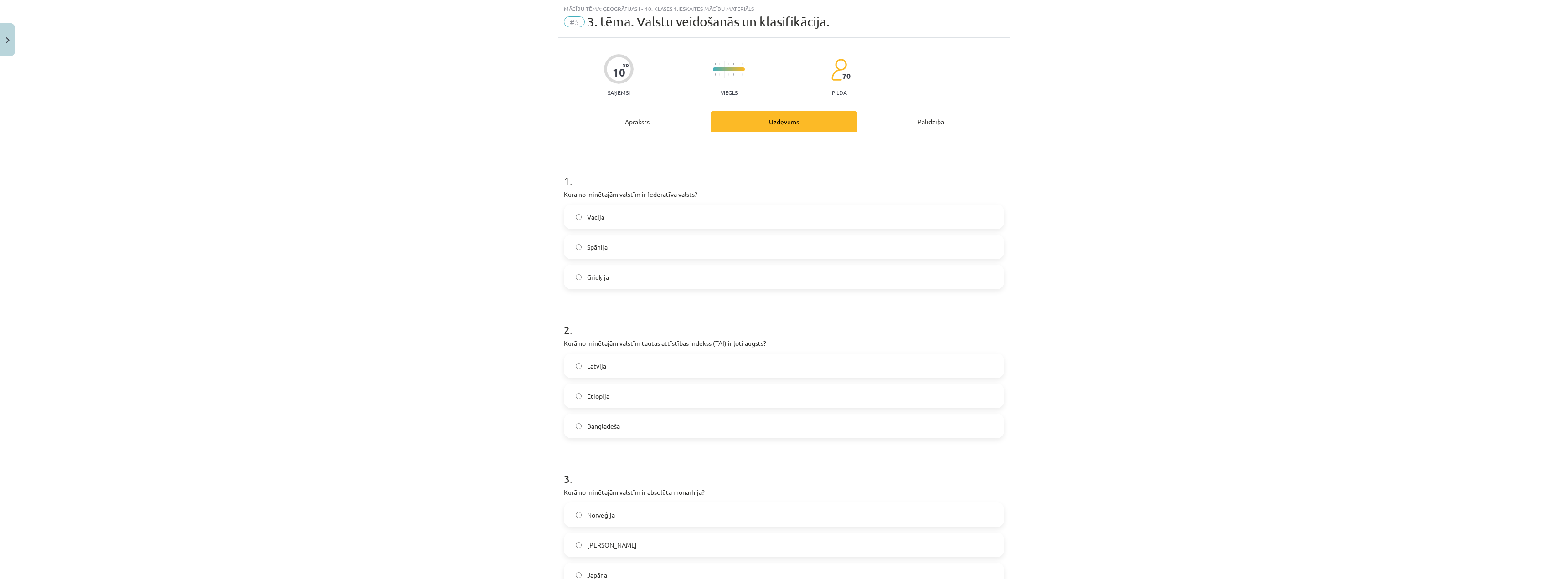
click at [666, 128] on div "Apraksts" at bounding box center [637, 122] width 147 height 21
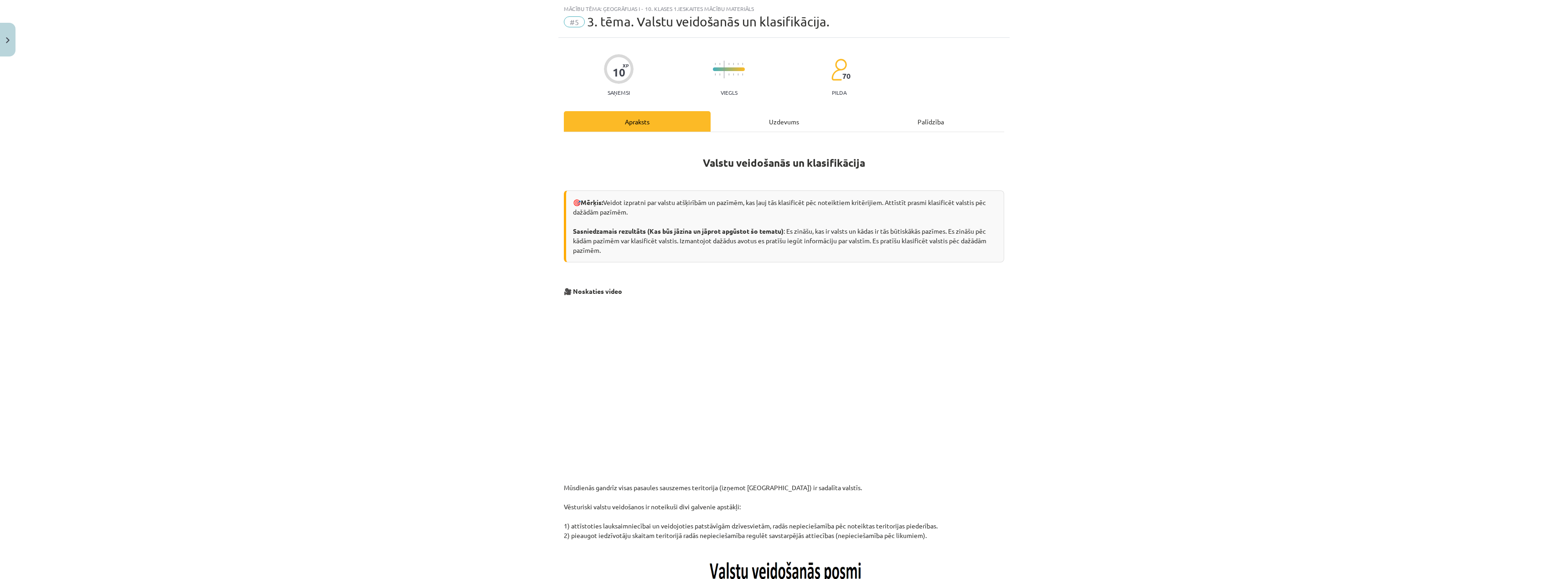
click at [745, 128] on div "Uzdevums" at bounding box center [783, 122] width 147 height 21
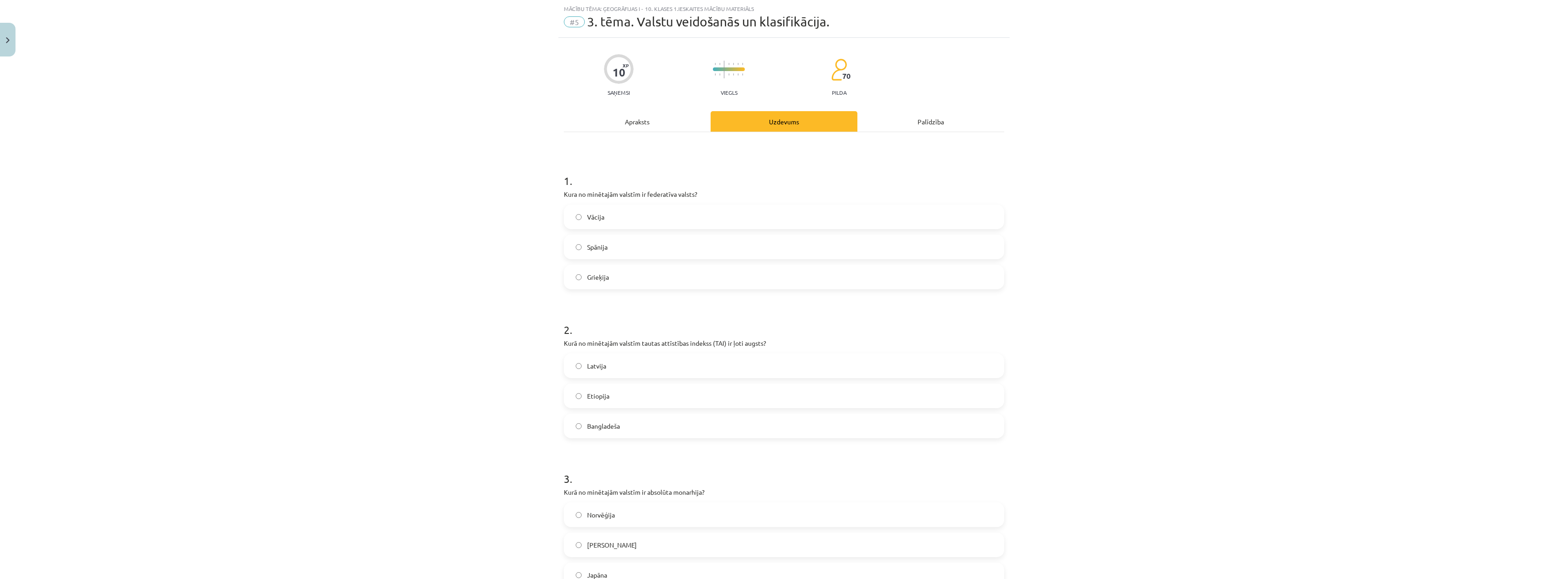
click at [622, 220] on label "Vācija" at bounding box center [784, 217] width 438 height 23
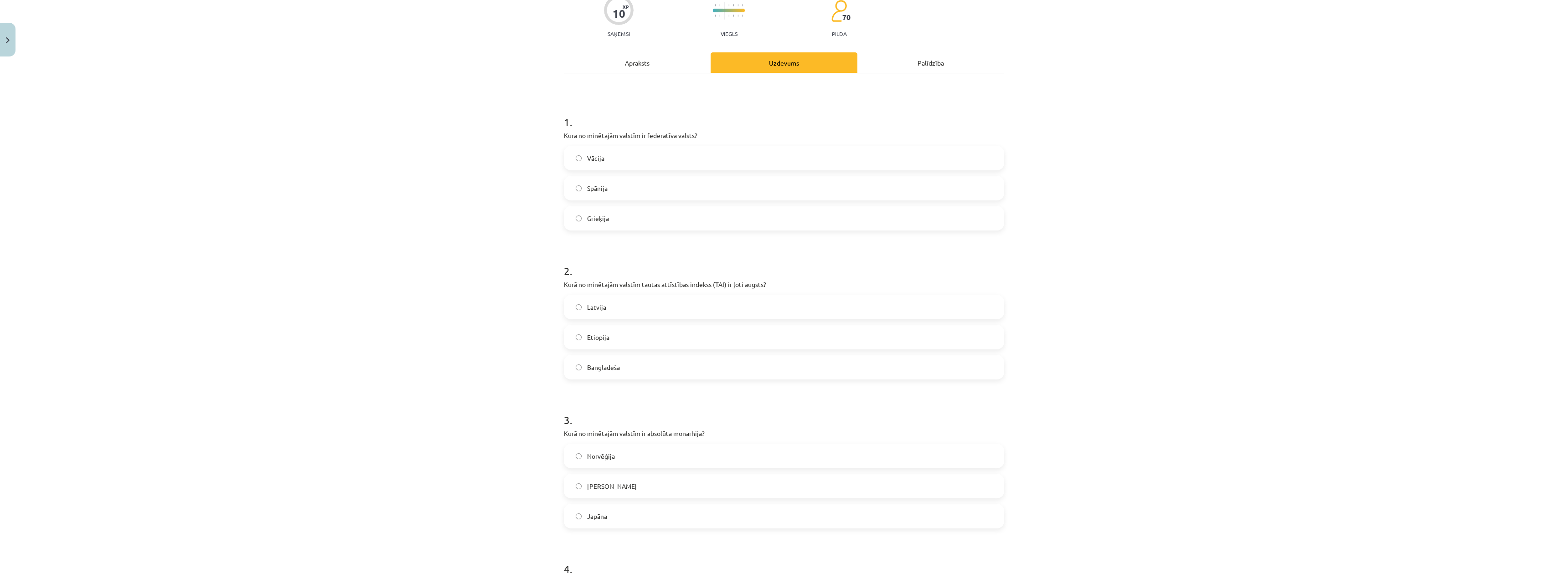
scroll to position [114, 0]
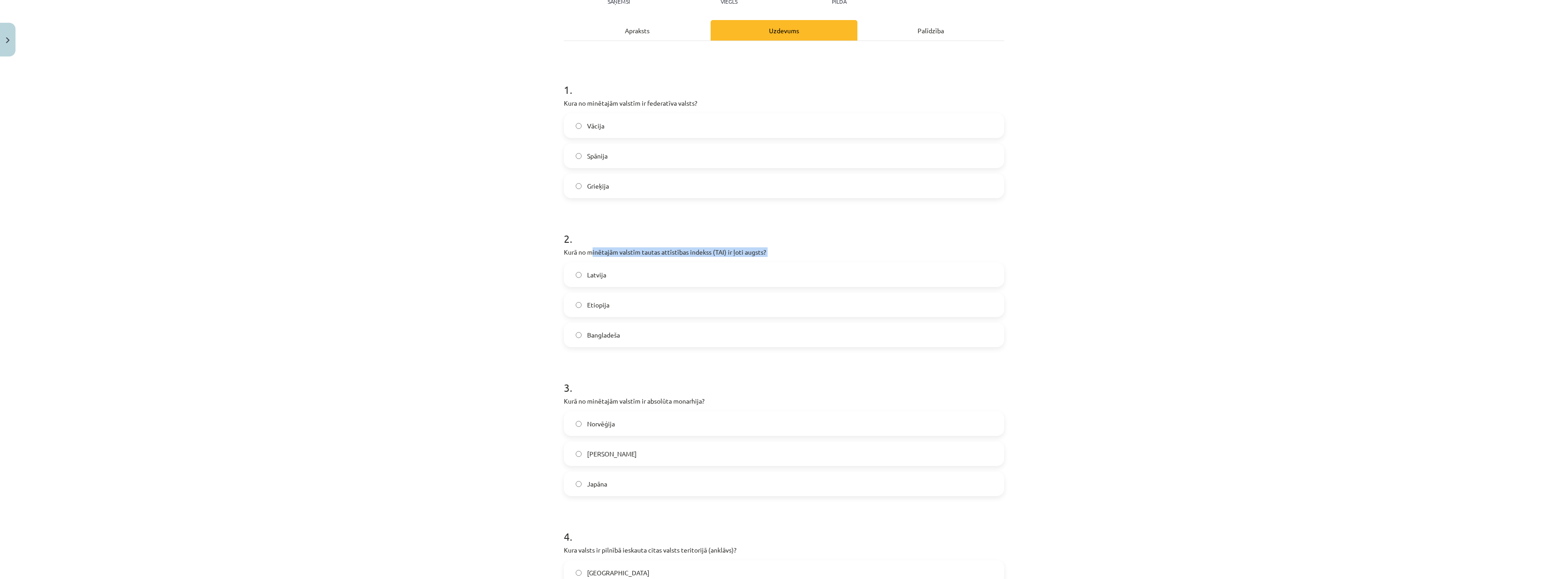
click at [589, 252] on div "2 . Kurā no minētajām valstīm tautas attīstības indekss (TAI) ir ļoti augsts? L…" at bounding box center [783, 282] width 440 height 131
click at [582, 261] on div "2 . Kurā no minētajām valstīm tautas attīstības indekss (TAI) ir ļoti augsts? L…" at bounding box center [783, 282] width 440 height 131
click at [566, 284] on label "Latvija" at bounding box center [784, 274] width 438 height 23
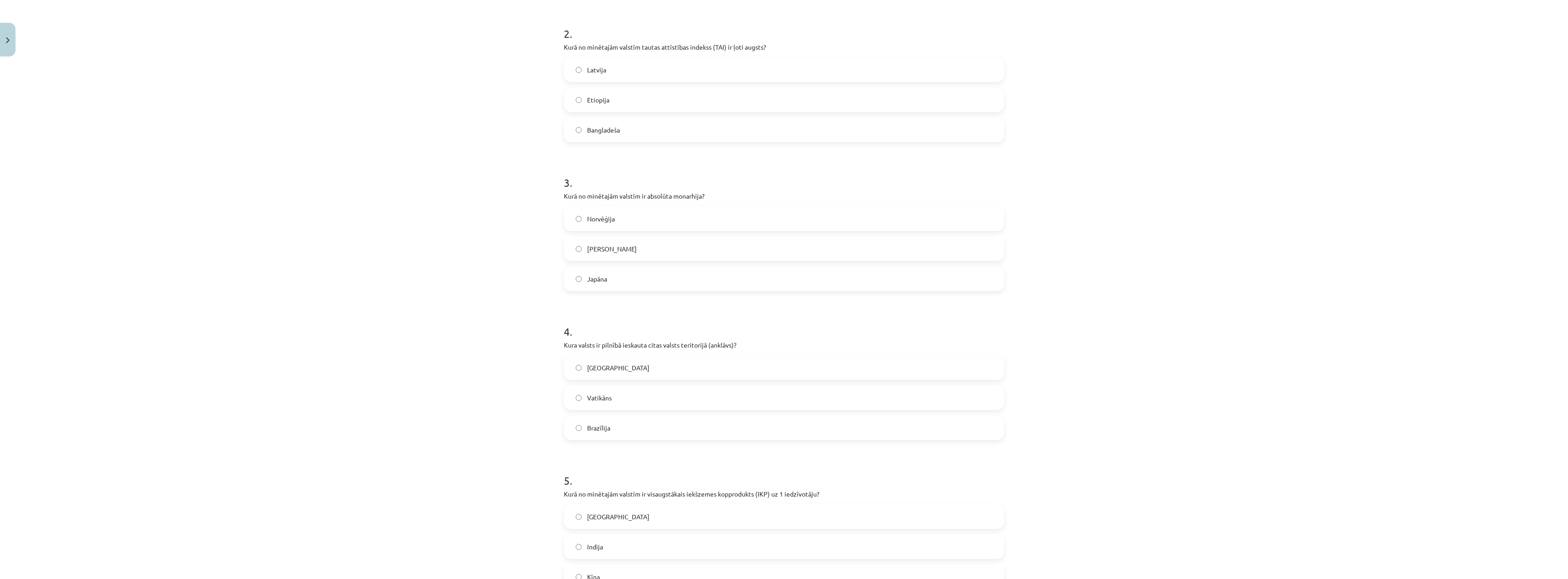
scroll to position [296, 0]
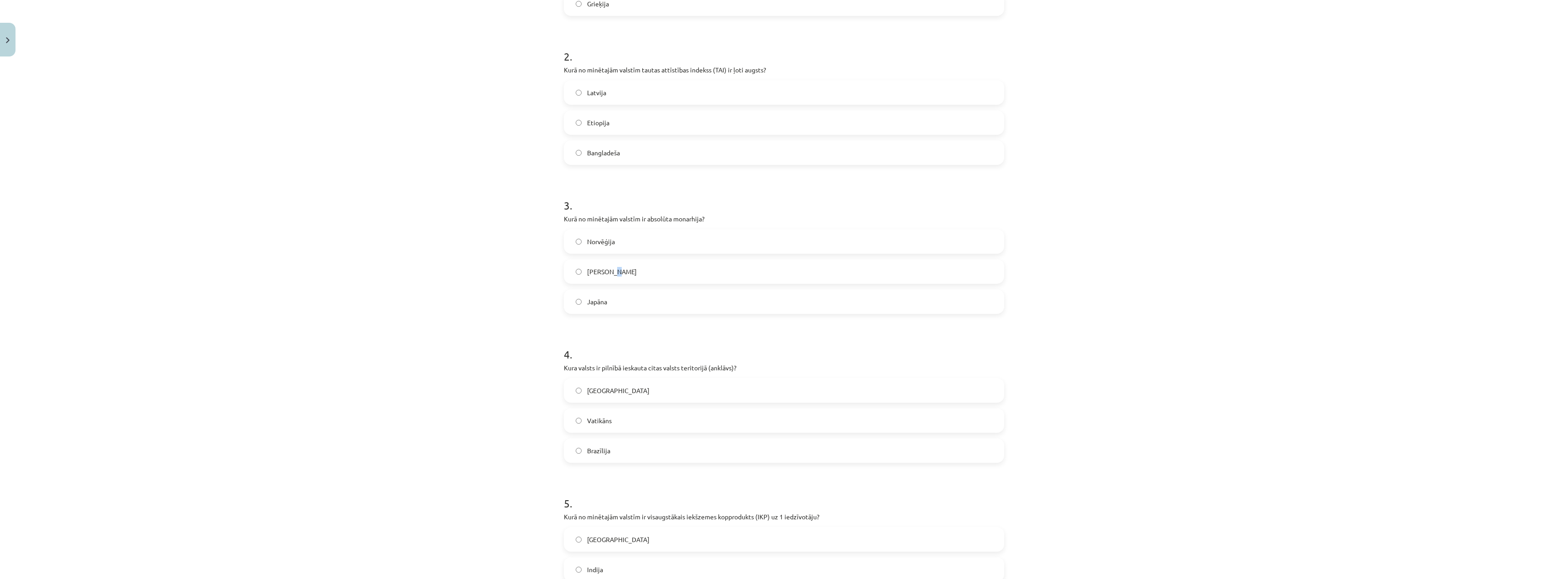
click at [609, 268] on span "Saūda Arābija" at bounding box center [612, 272] width 50 height 10
click at [577, 266] on label "Saūda Arābija" at bounding box center [784, 271] width 438 height 23
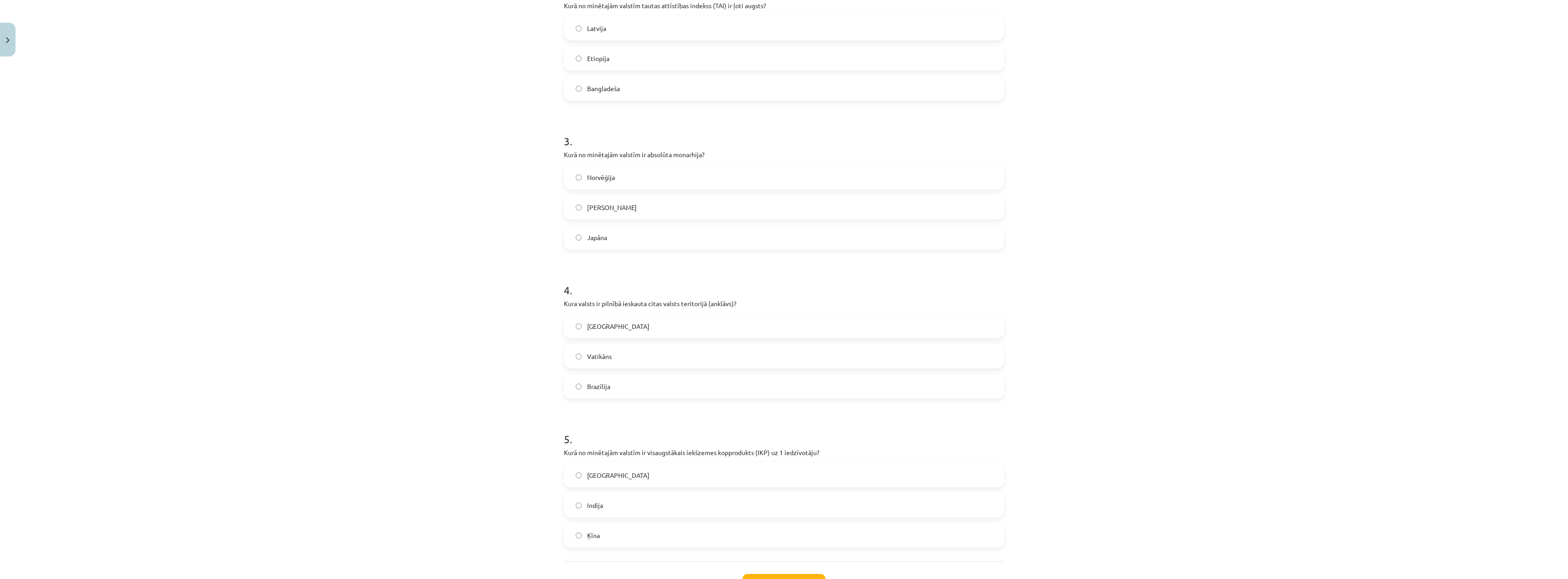
scroll to position [387, 0]
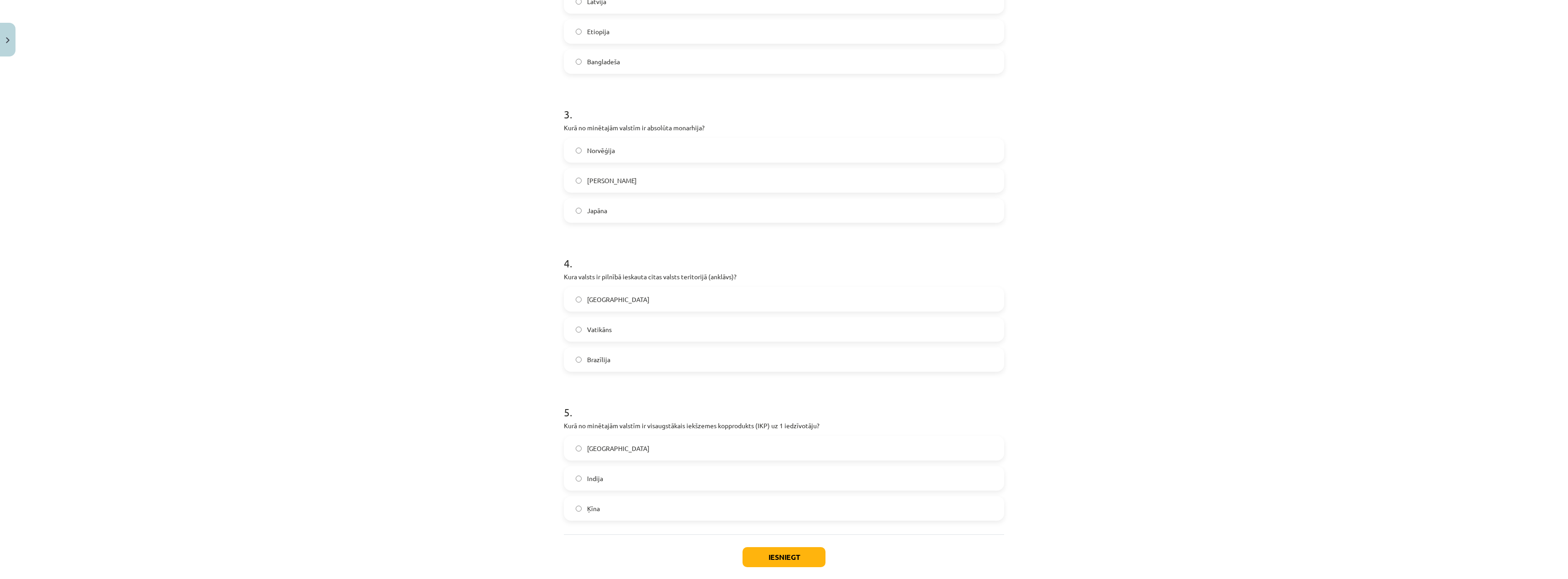
click at [607, 332] on span "Vatikāns" at bounding box center [600, 330] width 24 height 10
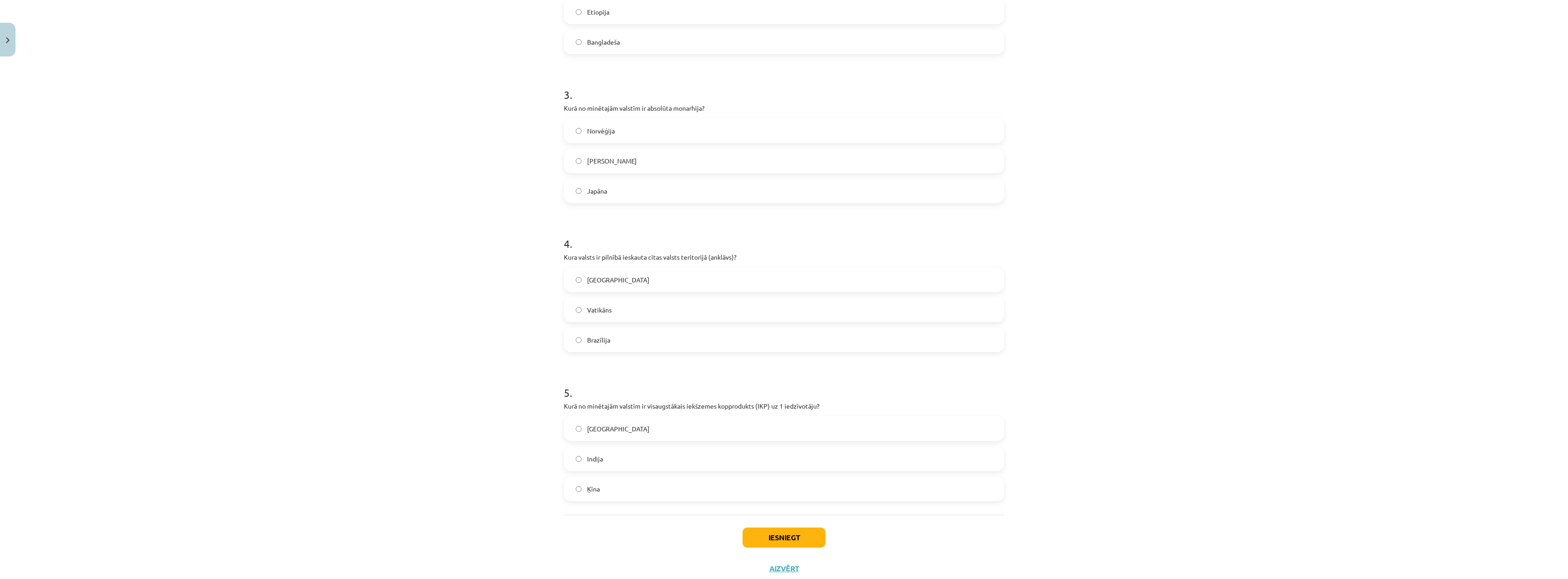
scroll to position [432, 0]
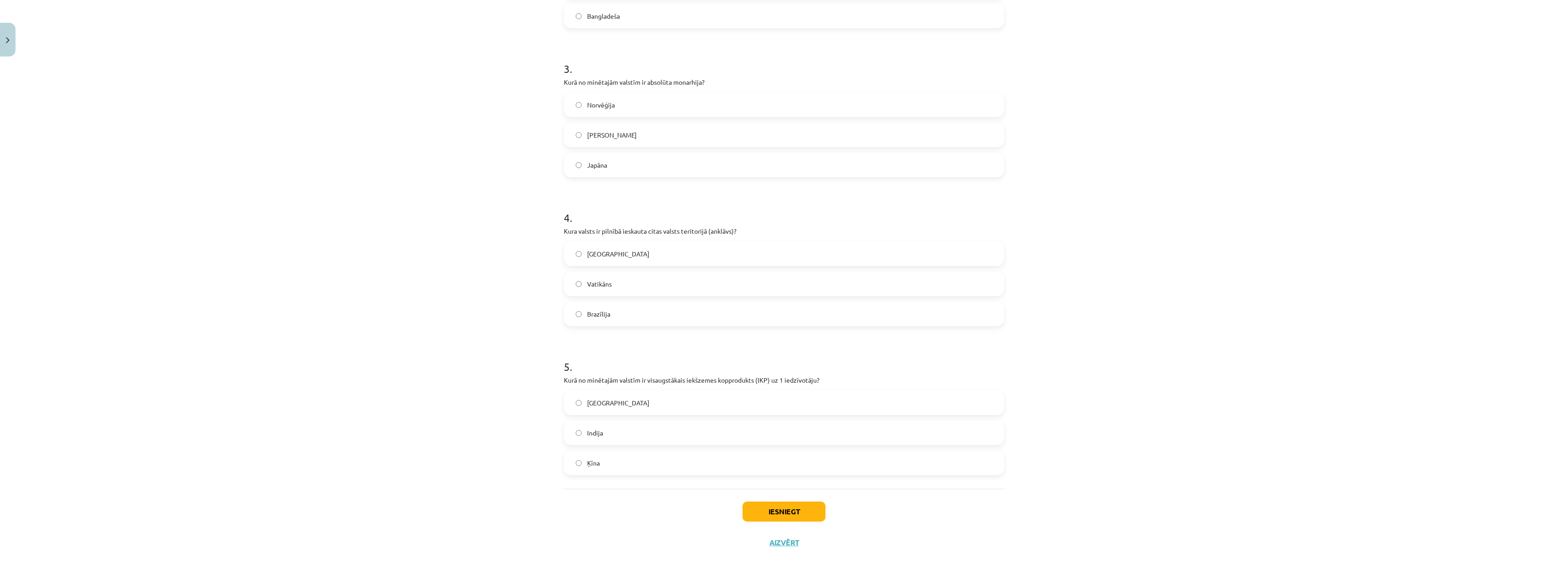
click at [607, 382] on label "ASV" at bounding box center [784, 402] width 438 height 23
click at [795, 382] on button "Iesniegt" at bounding box center [784, 511] width 83 height 20
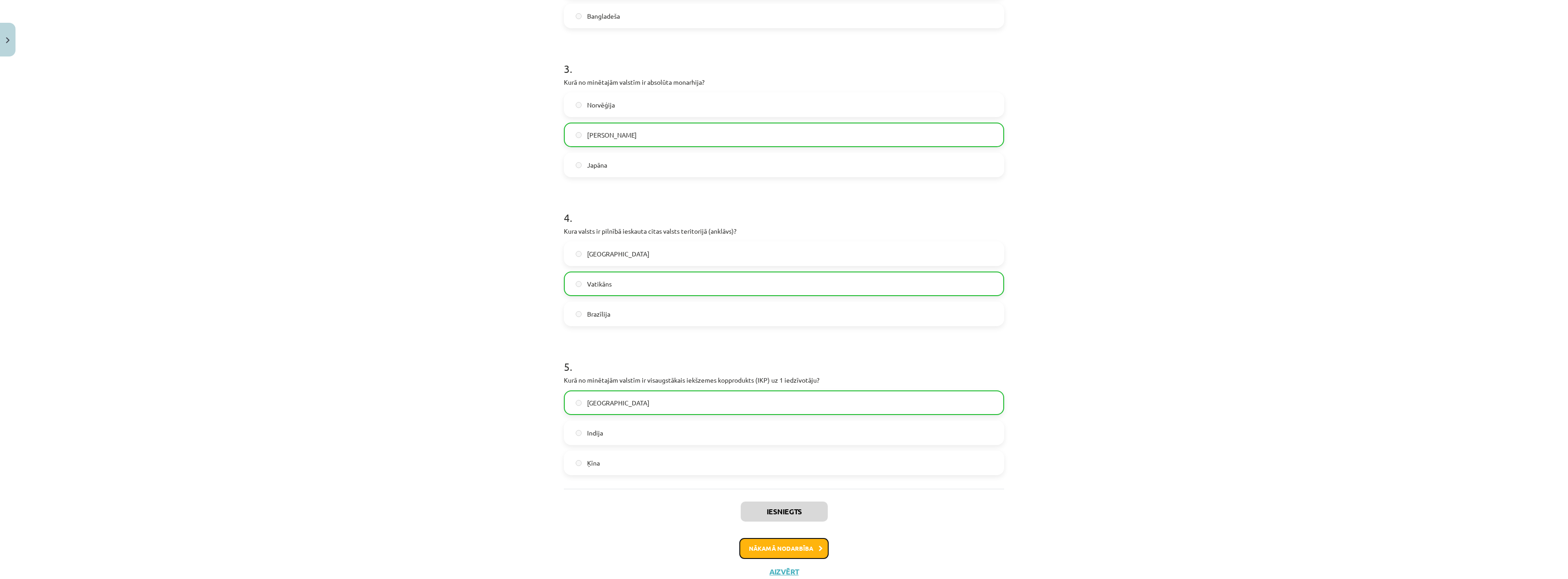
click at [799, 382] on button "Nākamā nodarbība" at bounding box center [784, 548] width 89 height 21
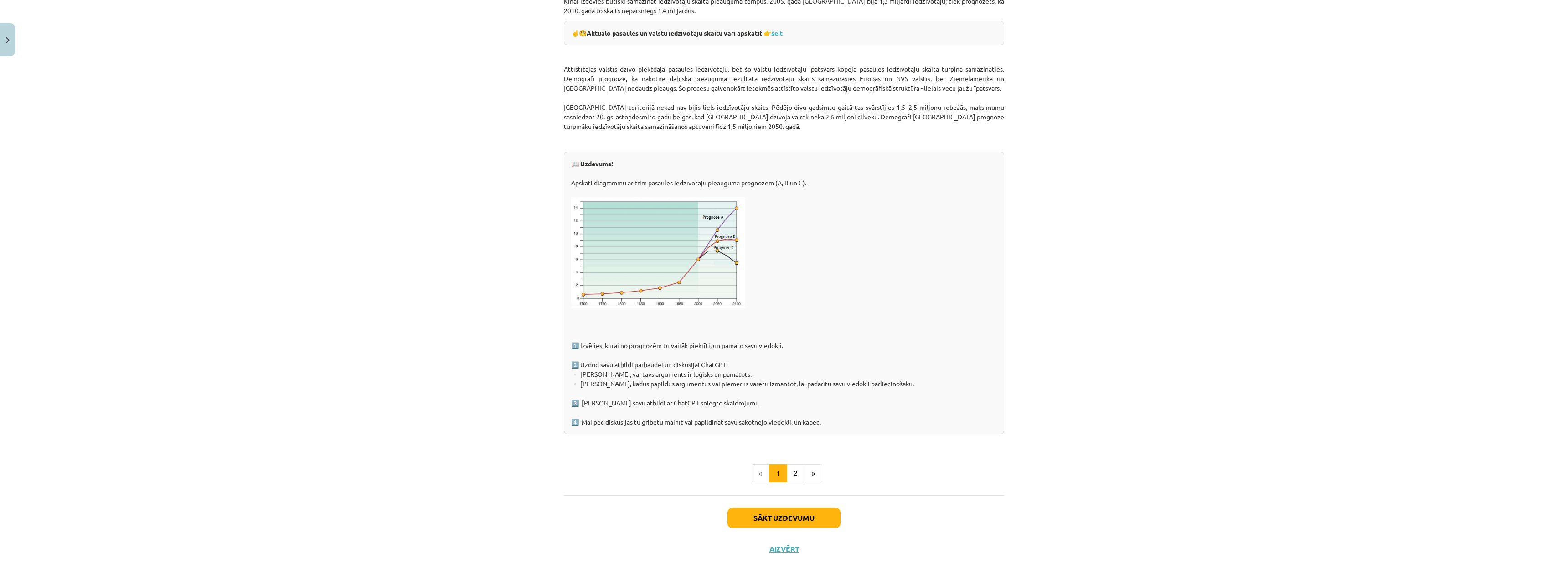
scroll to position [1211, 0]
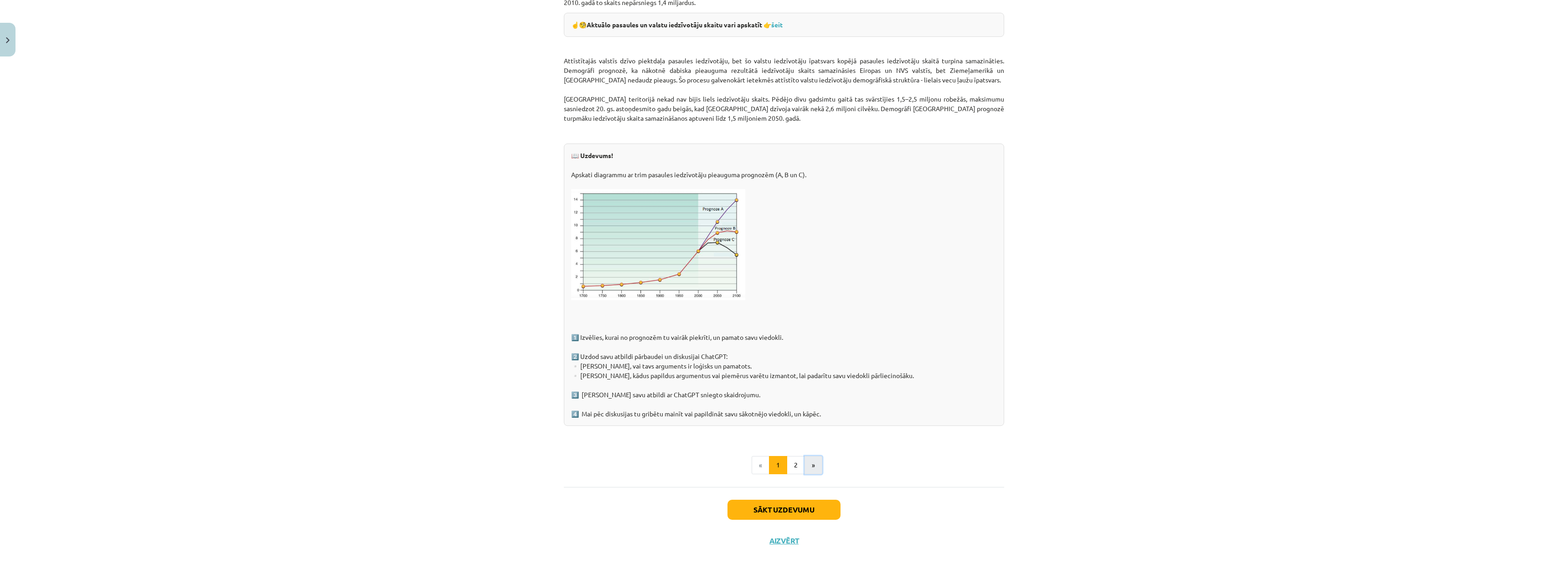
click at [805, 382] on button "»" at bounding box center [813, 465] width 18 height 18
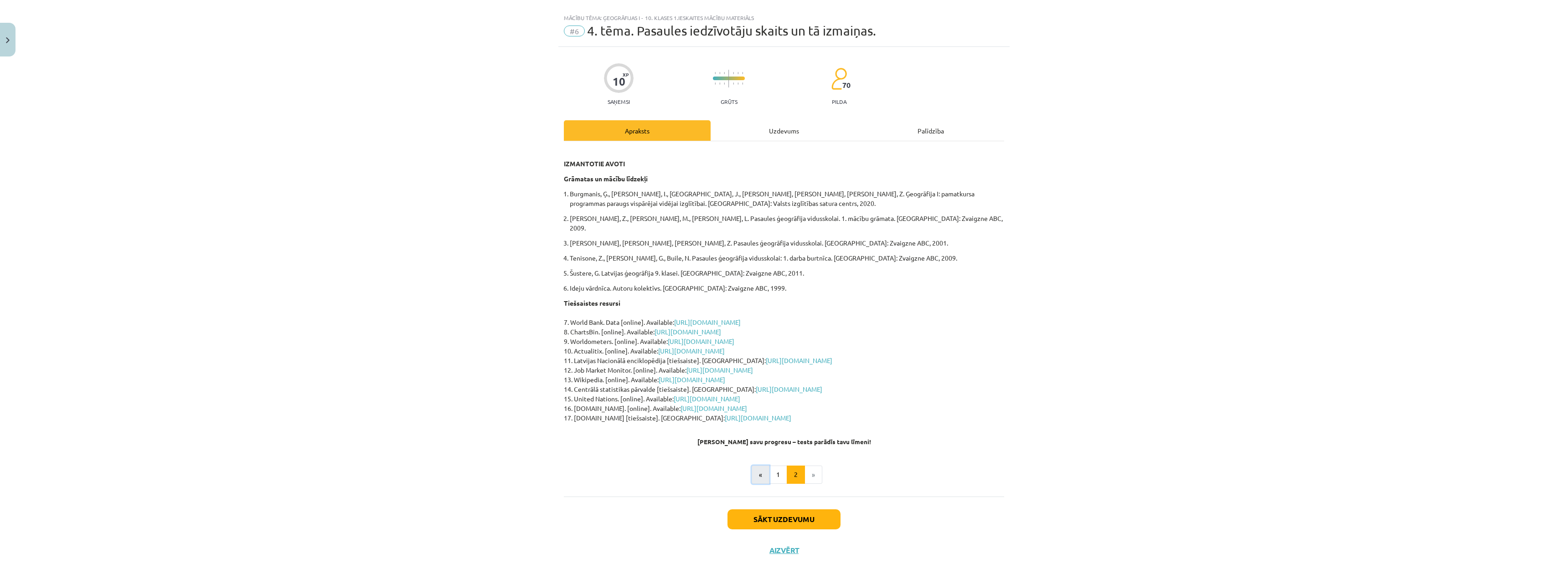
click at [755, 382] on button "«" at bounding box center [760, 474] width 18 height 18
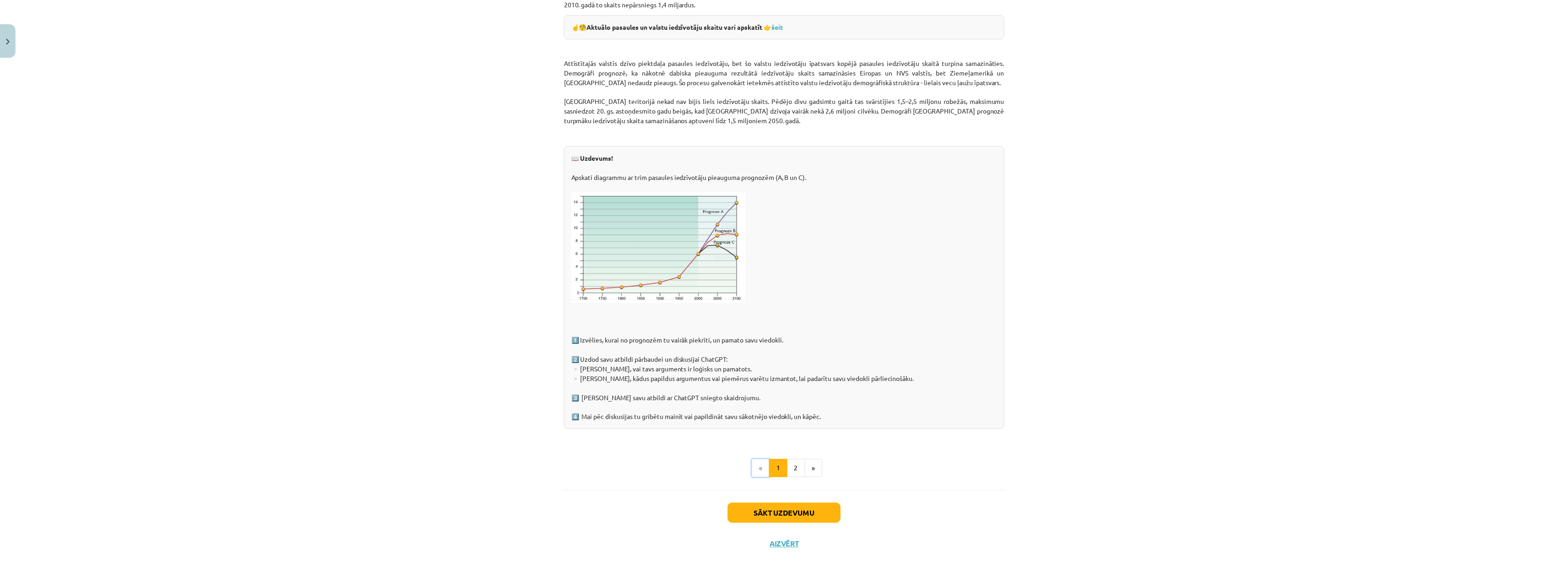
scroll to position [1217, 0]
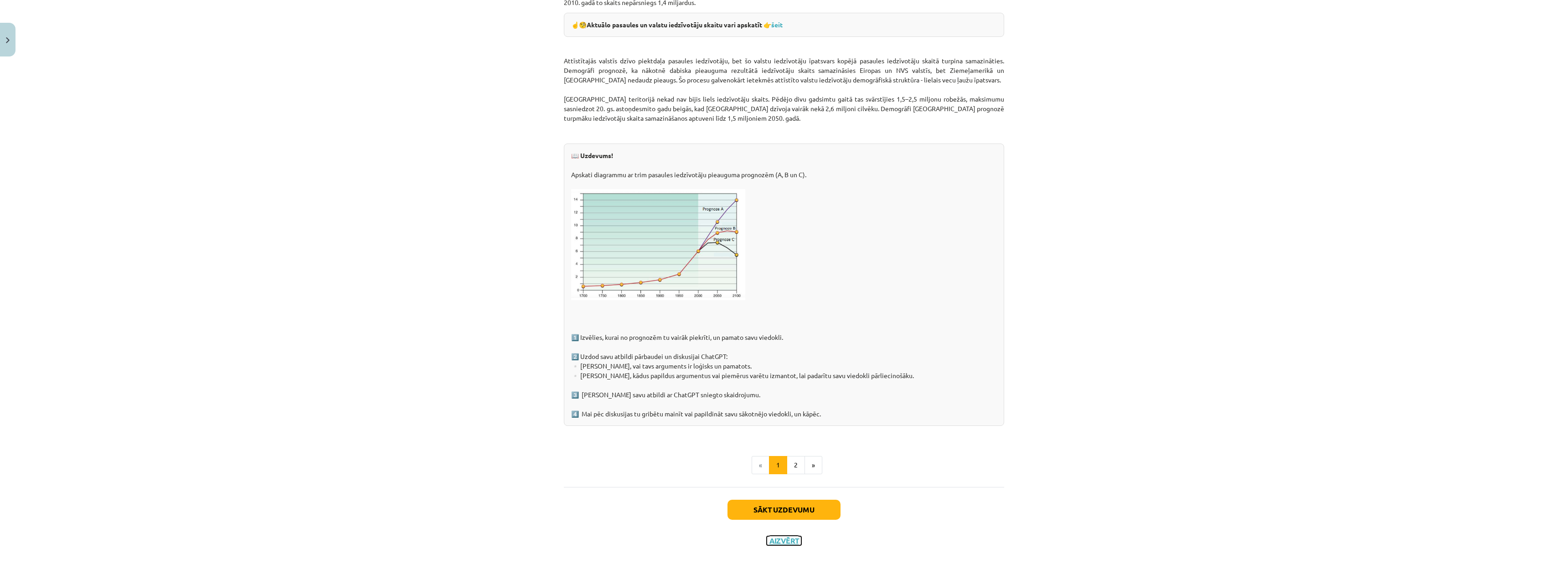
click at [786, 382] on button "Aizvērt" at bounding box center [784, 540] width 35 height 9
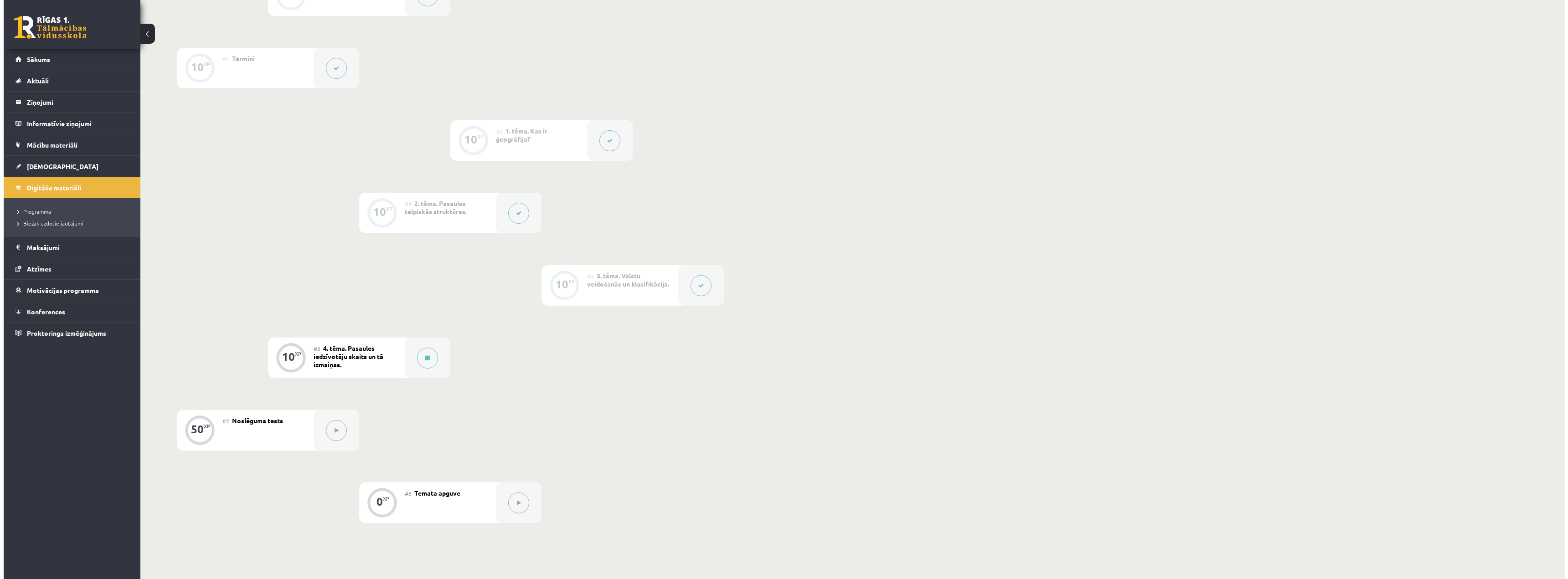
scroll to position [300, 0]
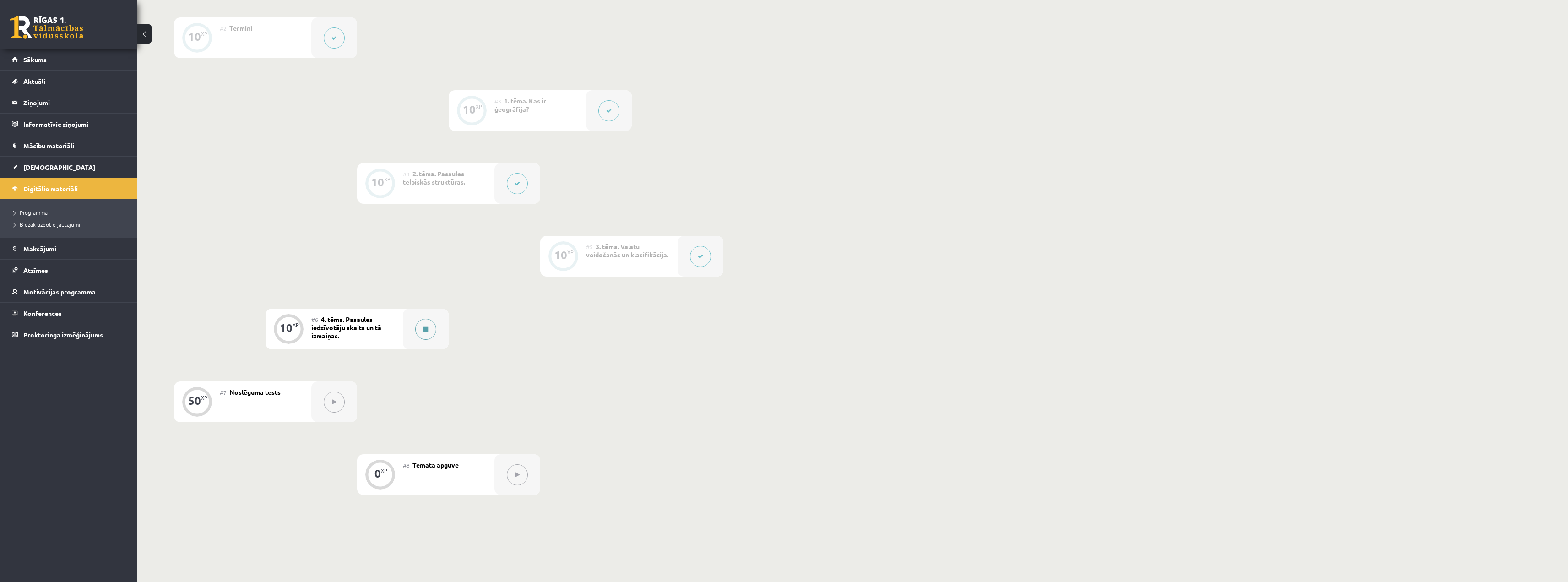
click at [420, 322] on button at bounding box center [425, 329] width 21 height 21
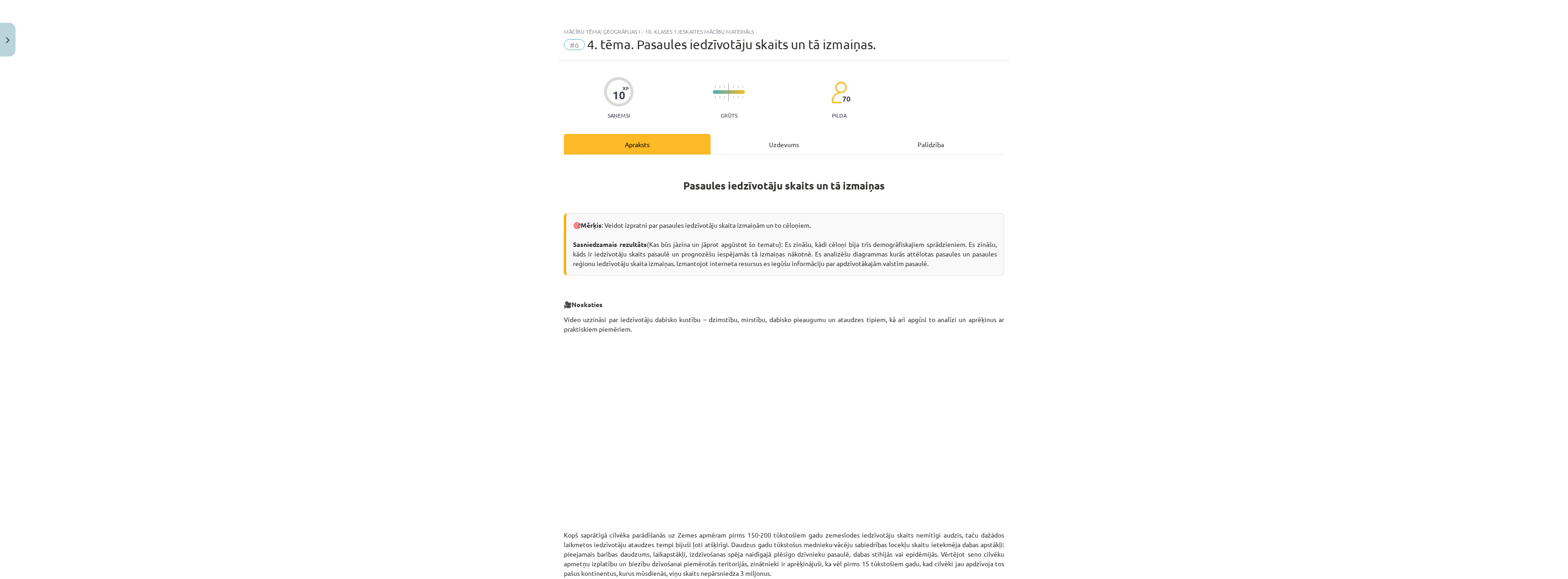
click at [760, 140] on div "Uzdevums" at bounding box center [783, 144] width 147 height 21
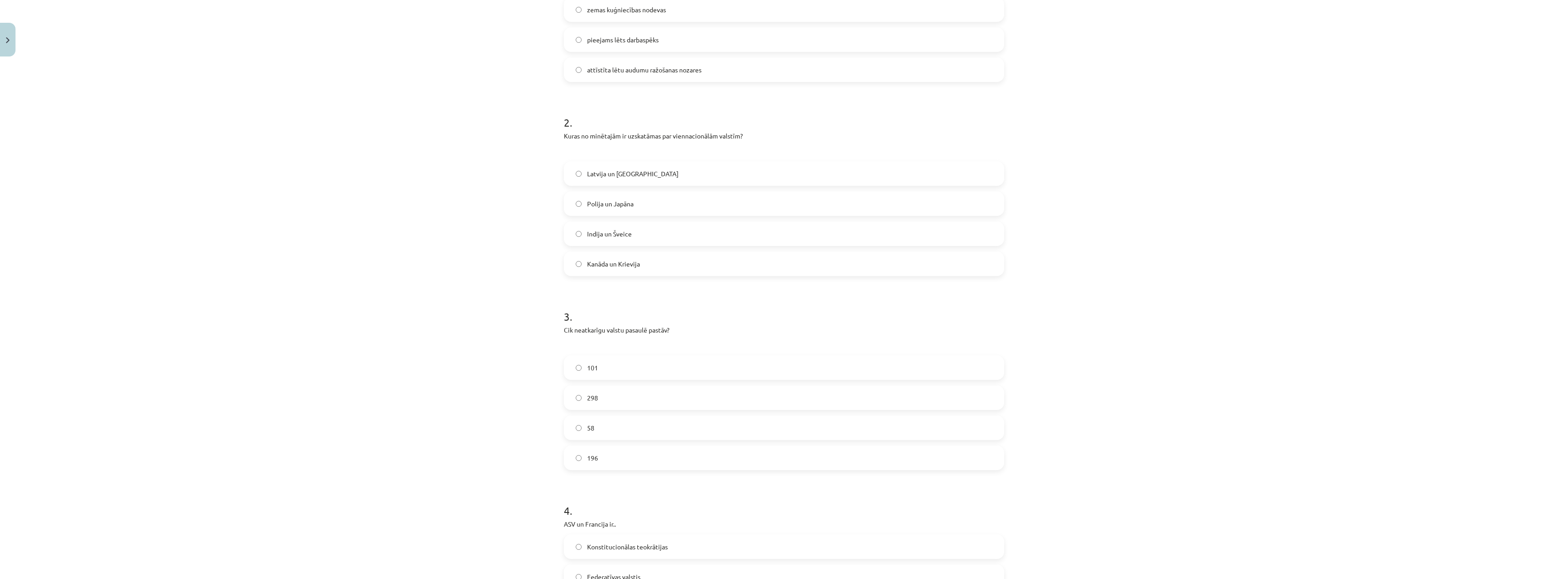
scroll to position [296, 0]
click at [603, 382] on label "196" at bounding box center [784, 391] width 438 height 23
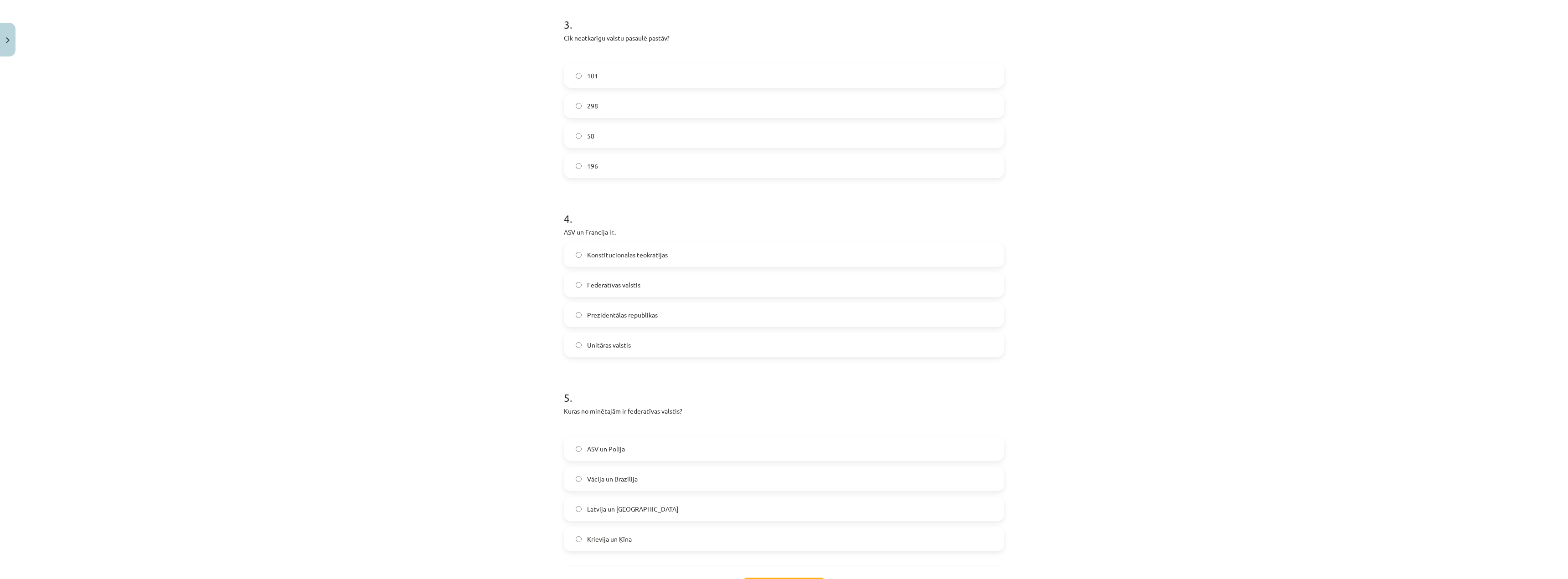
scroll to position [524, 0]
click at [607, 279] on span "Federatīvas valstis" at bounding box center [614, 283] width 54 height 10
click at [578, 287] on label "Federatīvas valstis" at bounding box center [784, 282] width 438 height 23
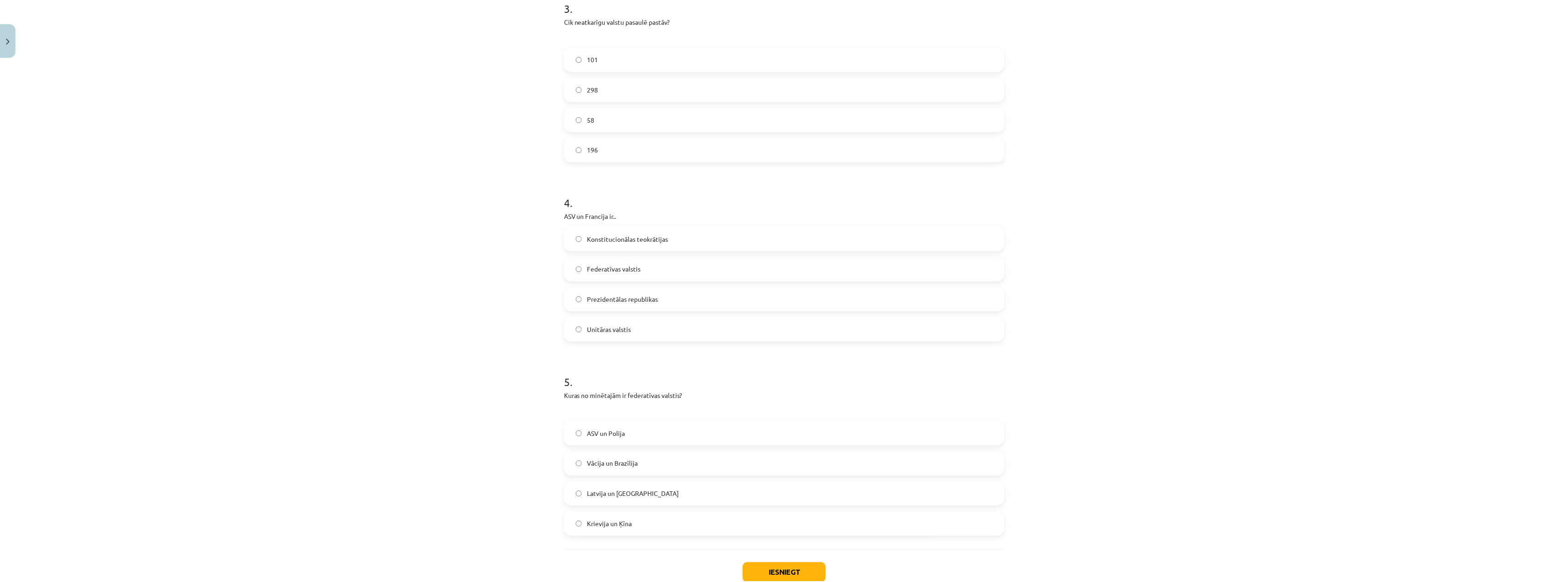
scroll to position [603, 0]
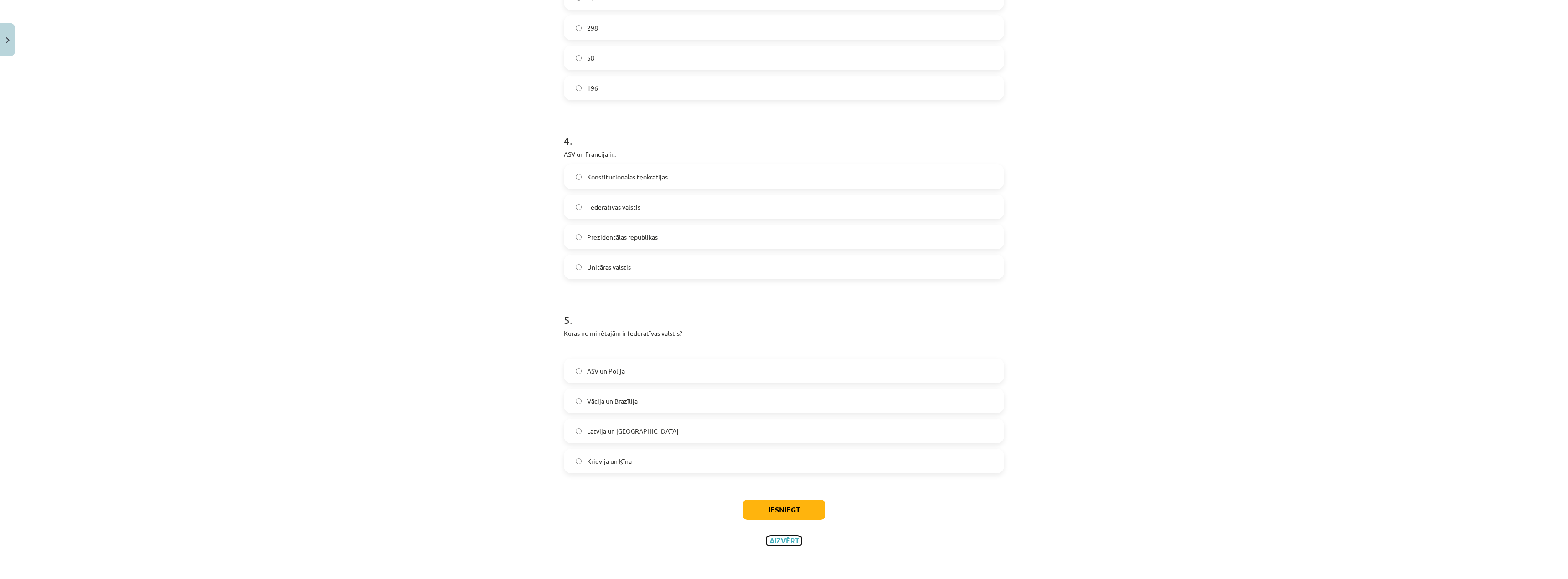
click at [791, 382] on button "Aizvērt" at bounding box center [784, 540] width 35 height 9
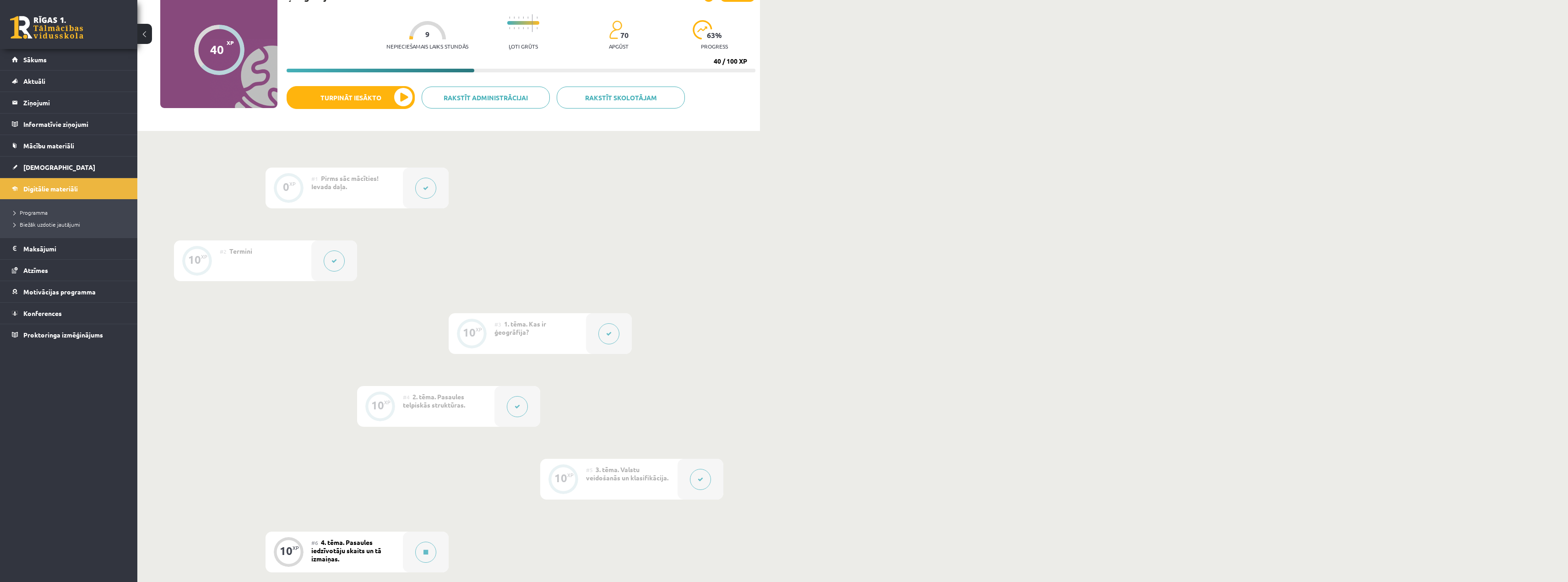
scroll to position [0, 0]
